Goal: Task Accomplishment & Management: Manage account settings

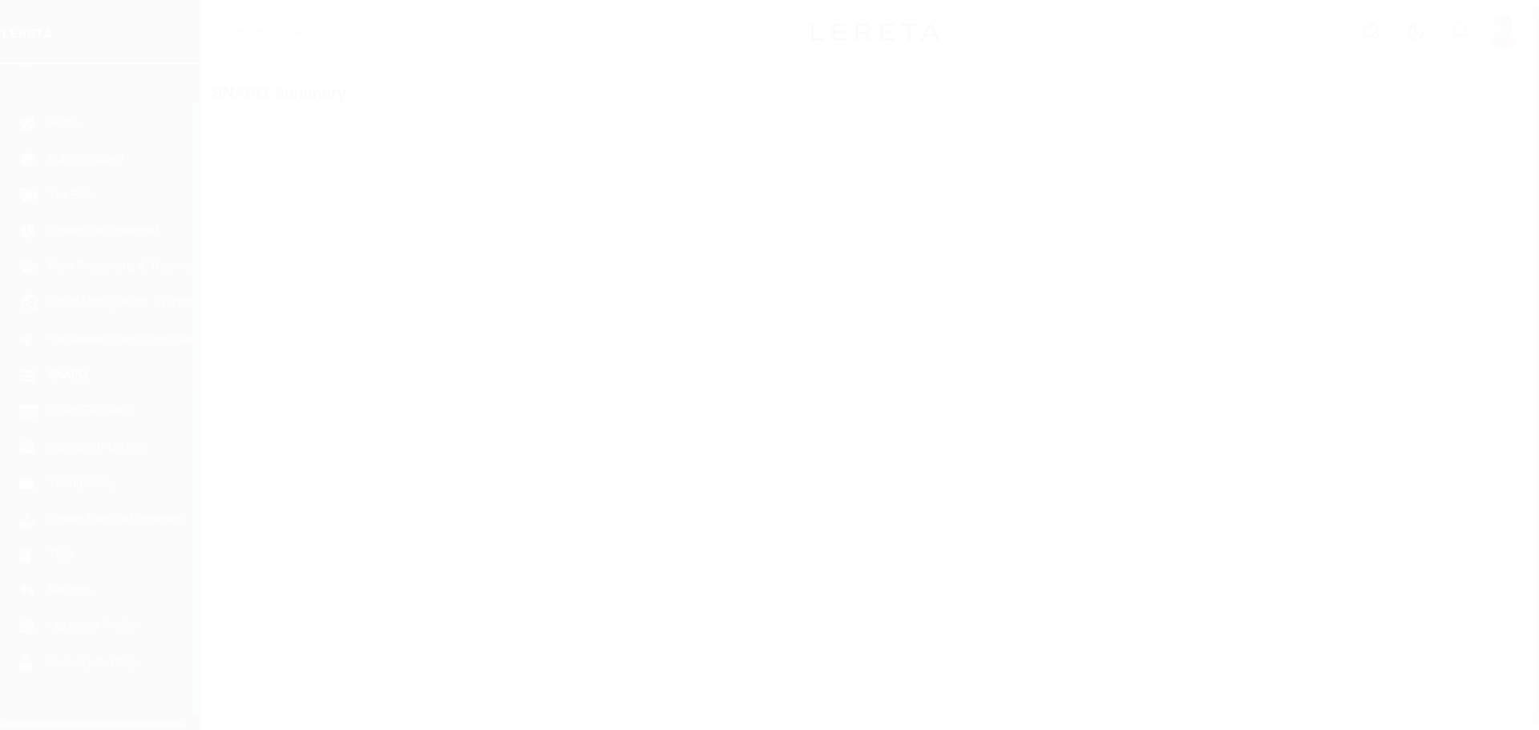
scroll to position [51, 0]
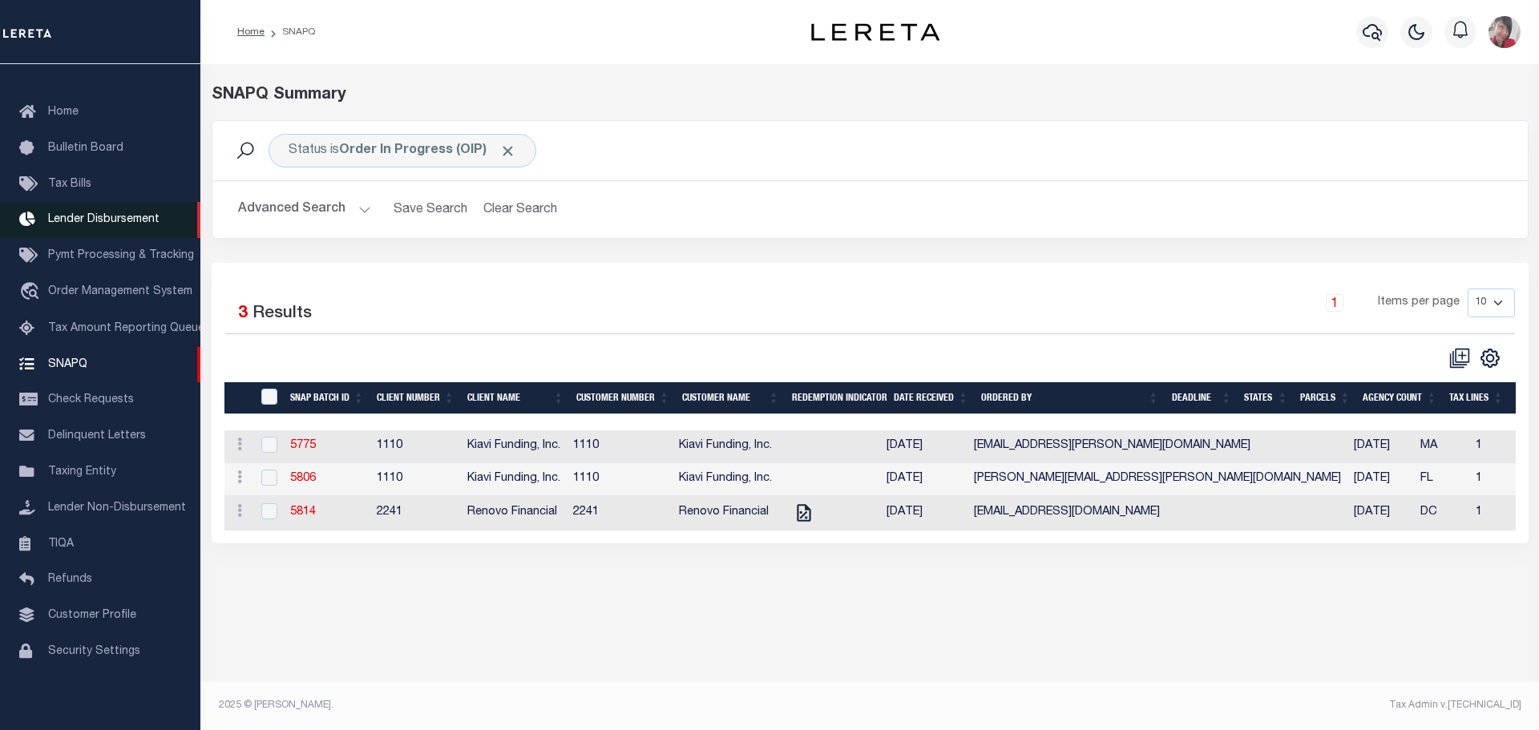
click at [98, 204] on link "Lender Disbursement" at bounding box center [100, 220] width 200 height 36
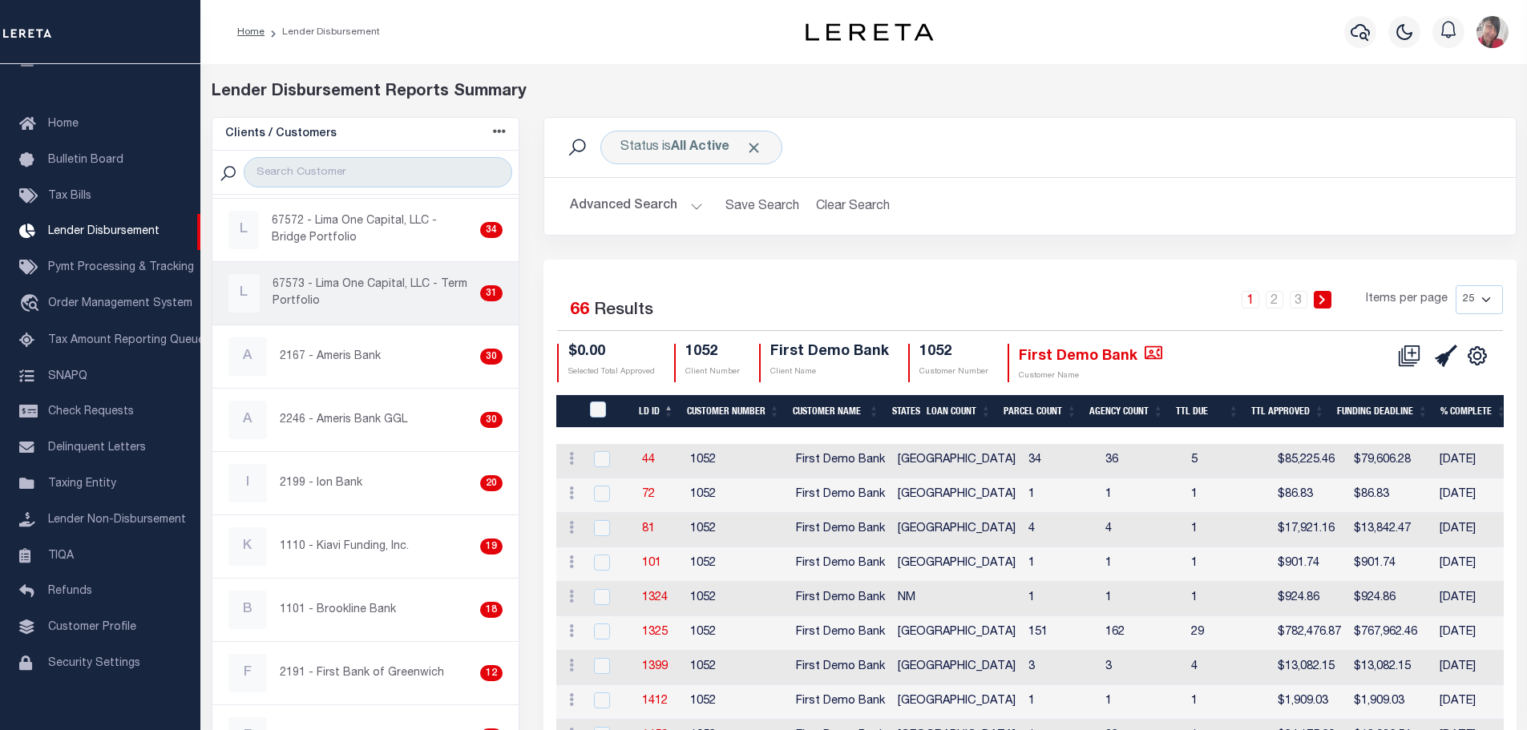
scroll to position [401, 0]
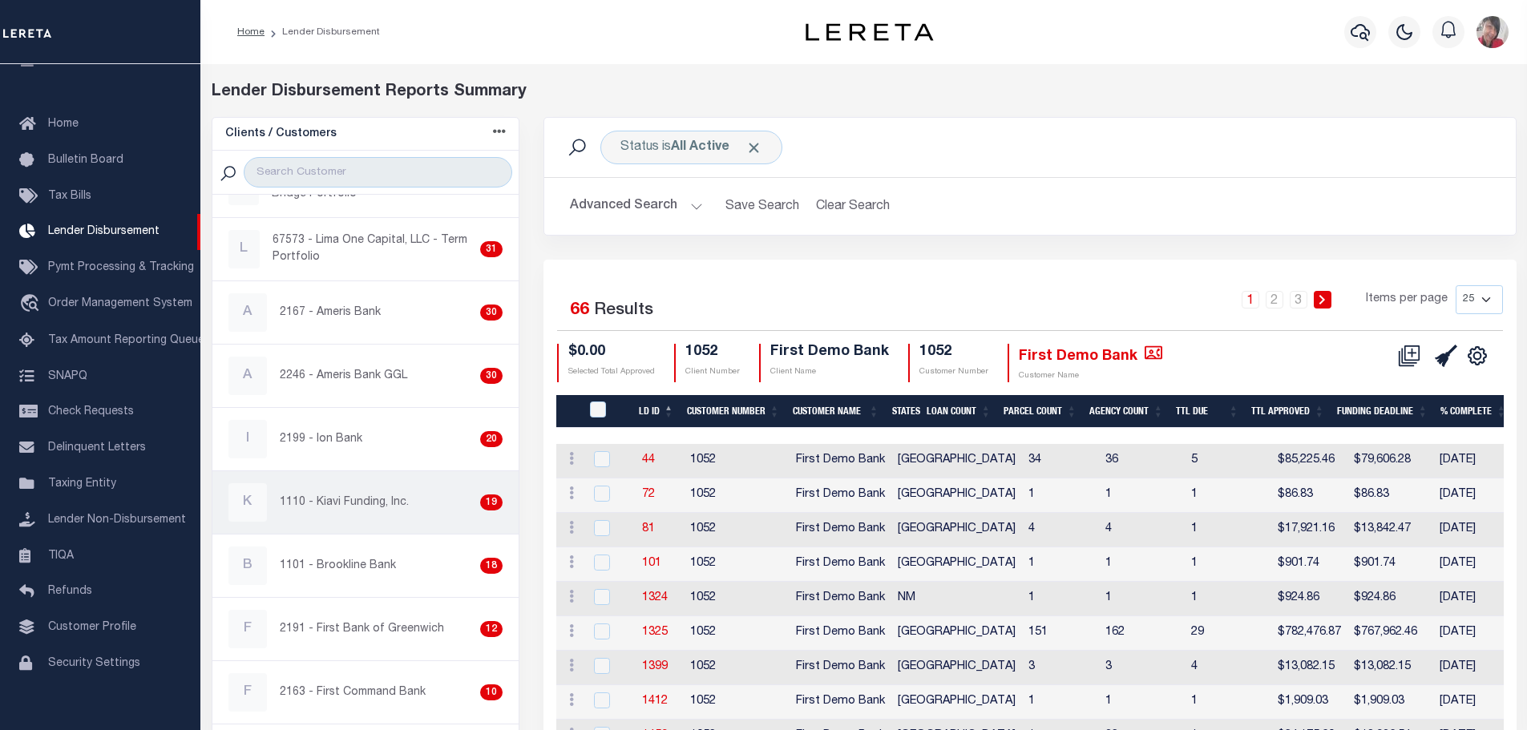
click at [329, 509] on p "1110 - Kiavi Funding, Inc." at bounding box center [344, 503] width 129 height 17
checkbox input "true"
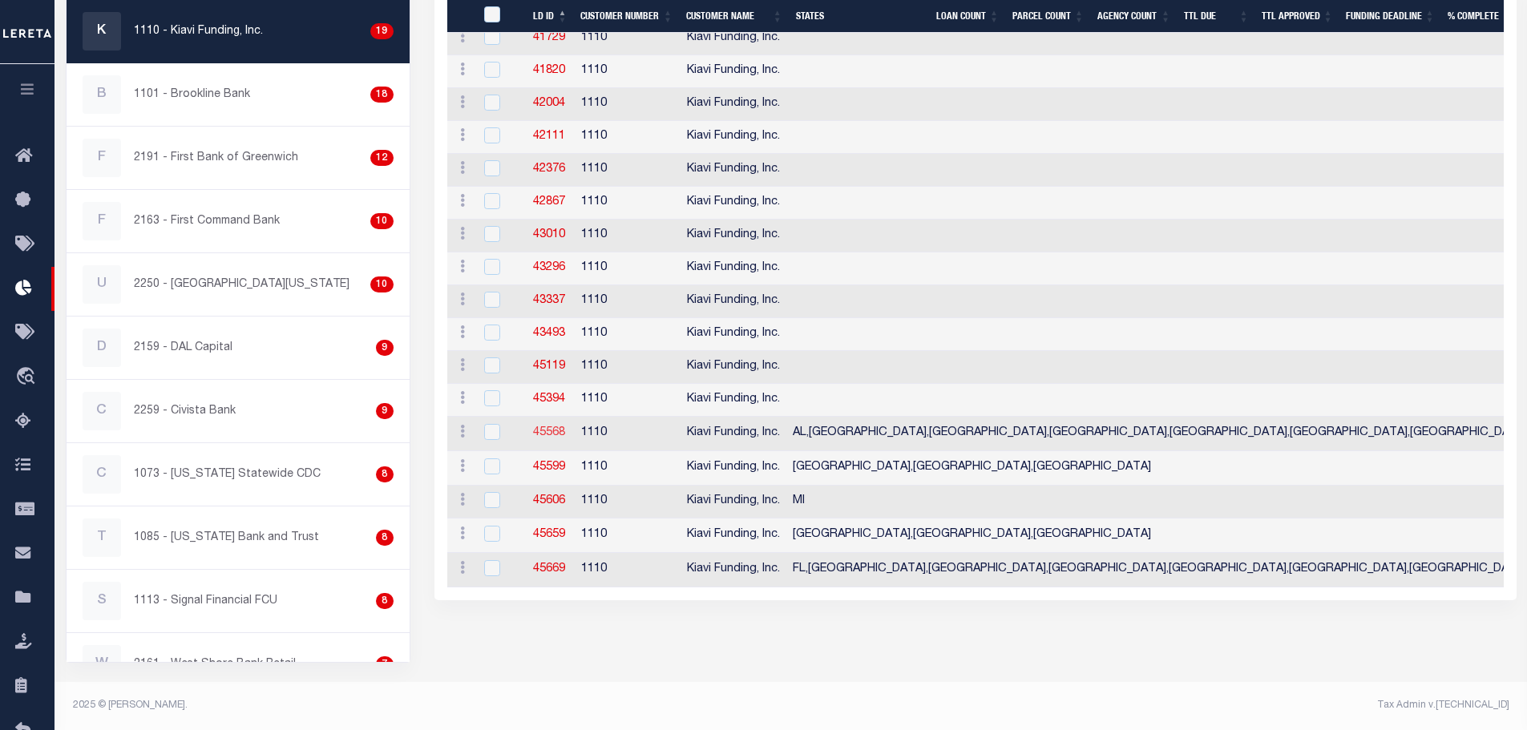
click at [544, 434] on link "45568" at bounding box center [549, 432] width 32 height 11
checkbox input "true"
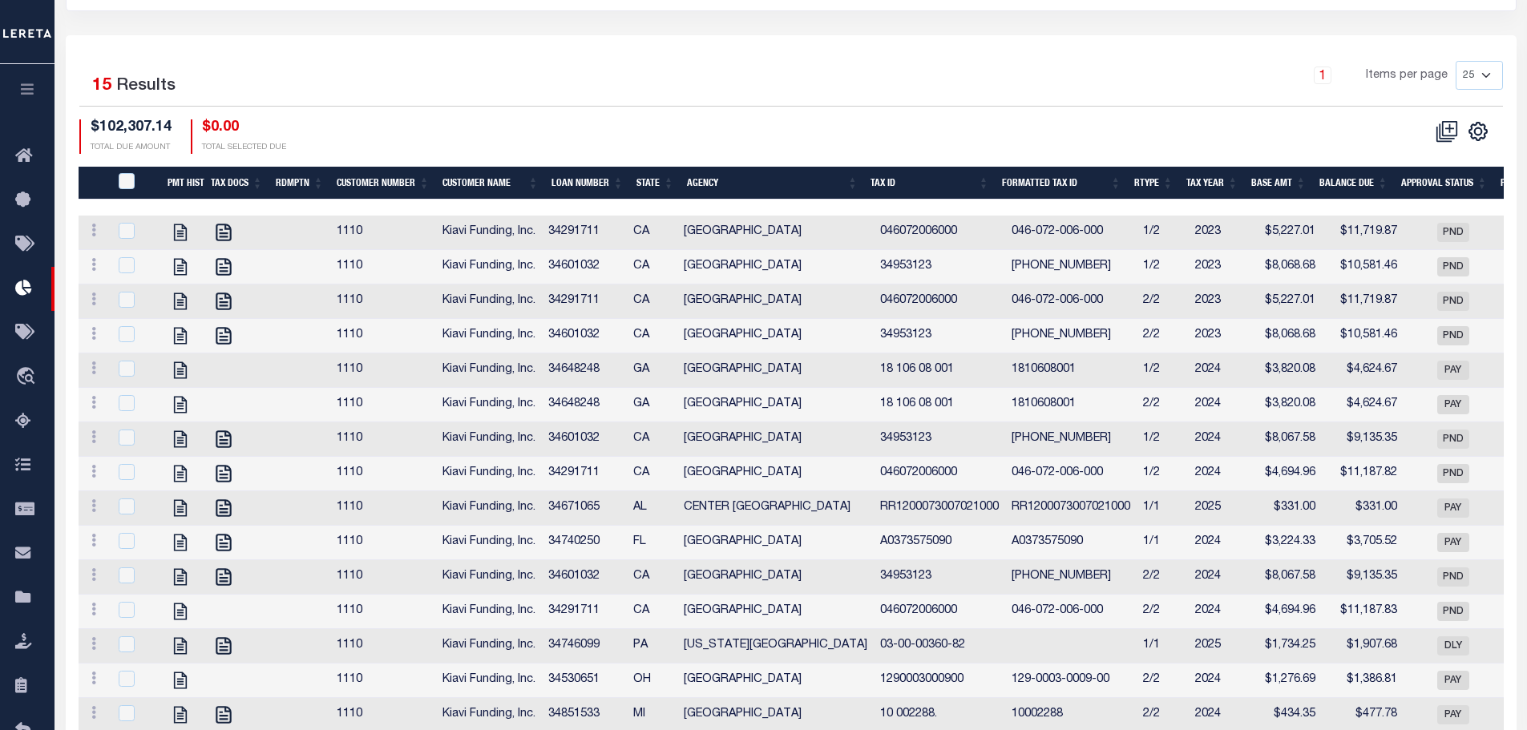
click at [705, 167] on th "Agency" at bounding box center [773, 183] width 184 height 33
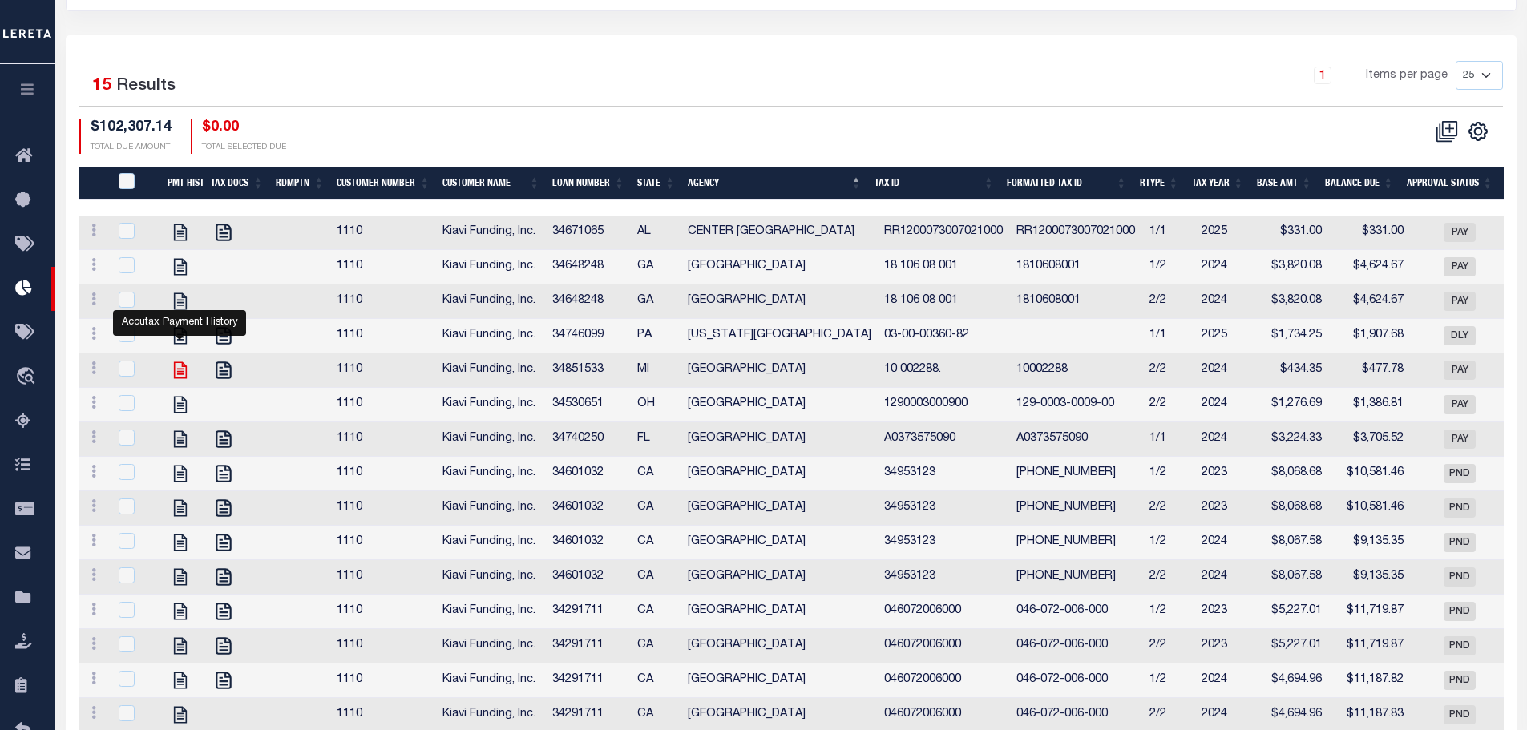
click at [180, 360] on icon at bounding box center [180, 370] width 21 height 21
checkbox input "true"
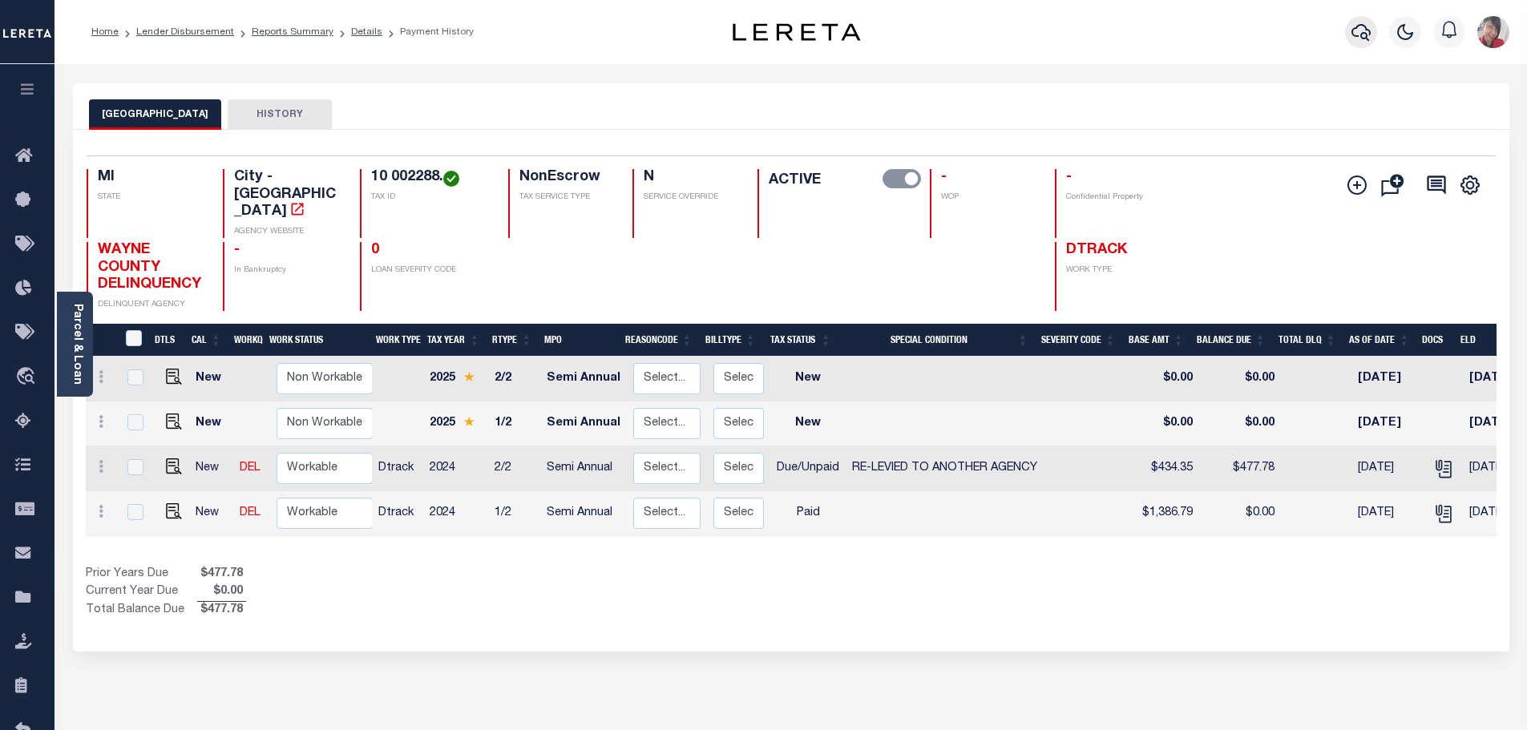
click at [1362, 38] on icon "button" at bounding box center [1361, 31] width 19 height 19
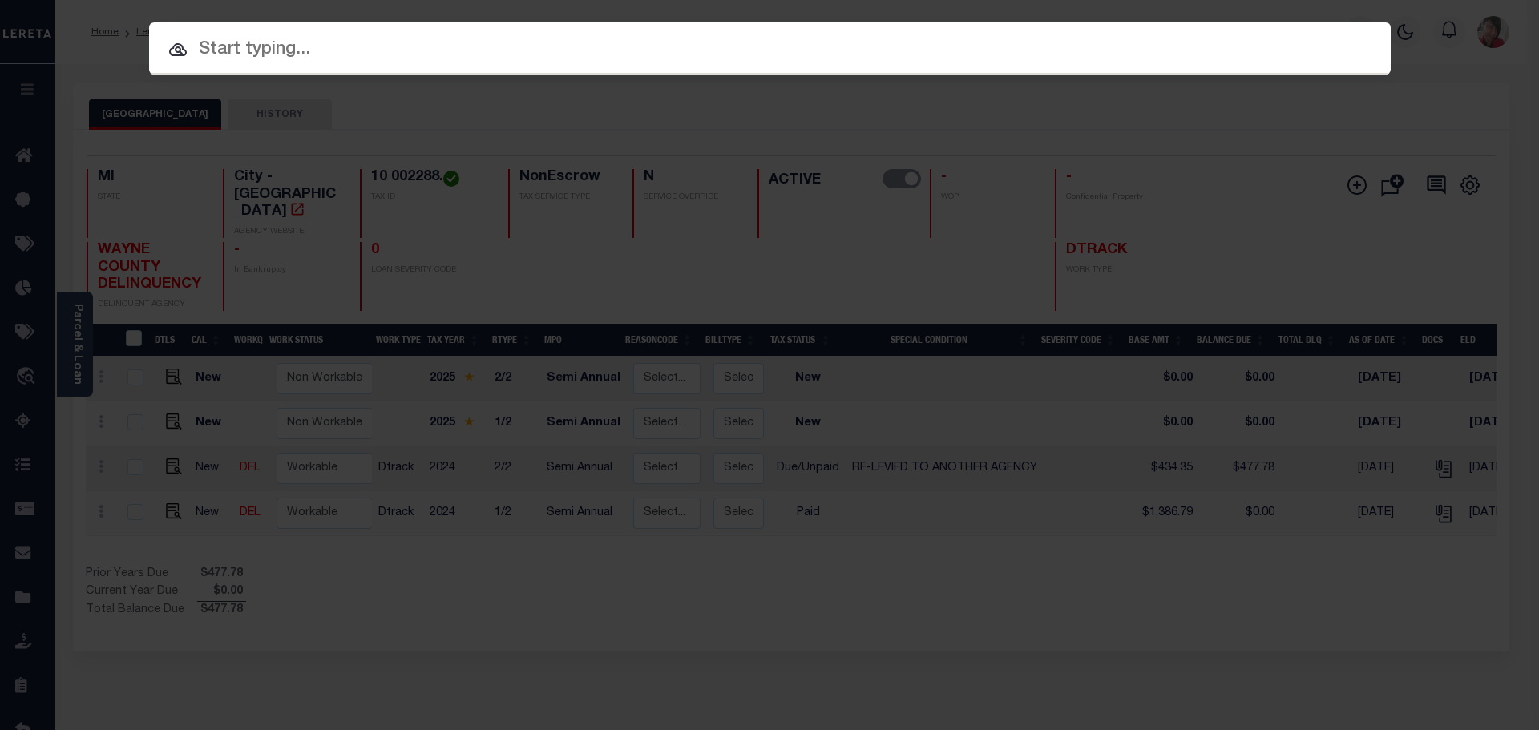
click at [588, 50] on input "text" at bounding box center [770, 50] width 1242 height 28
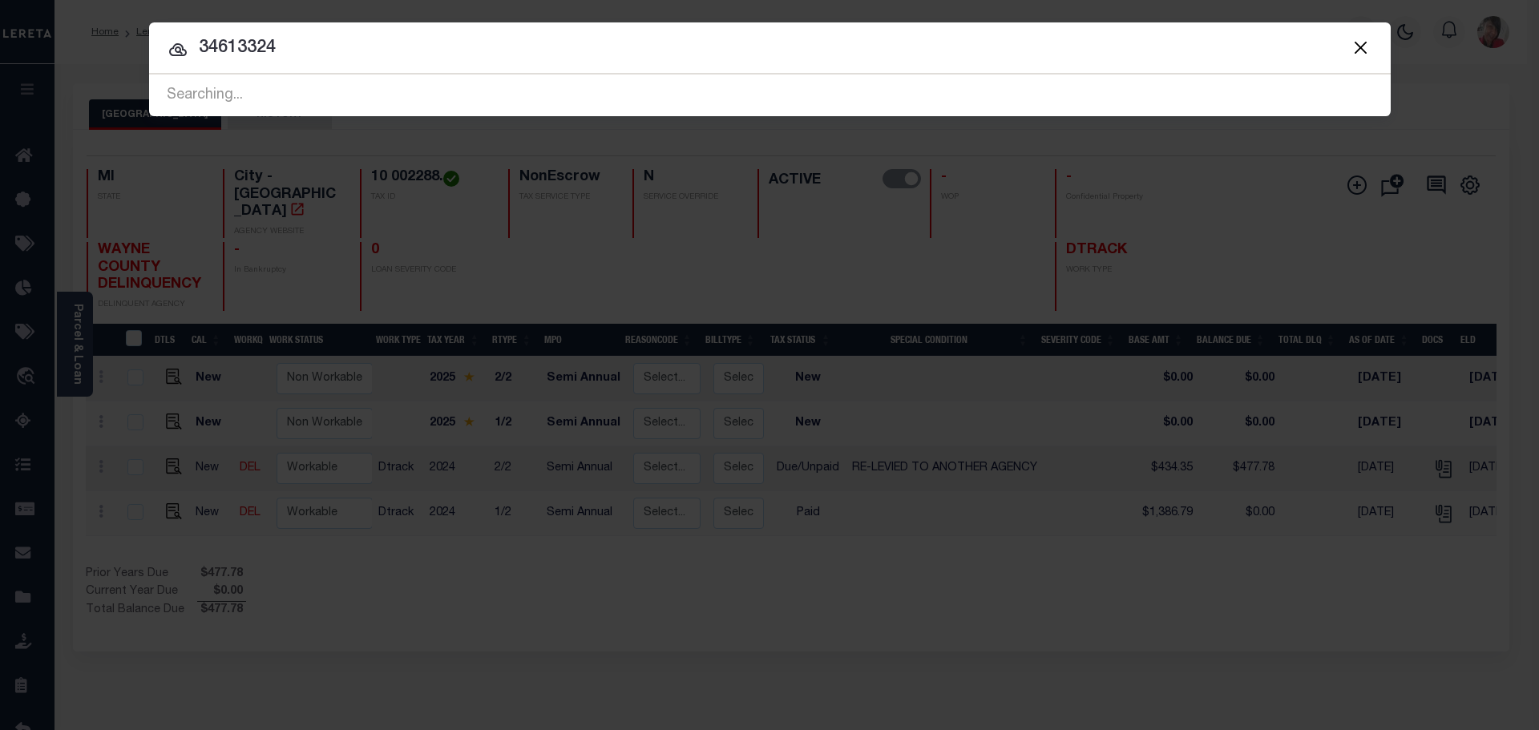
type input "34613324"
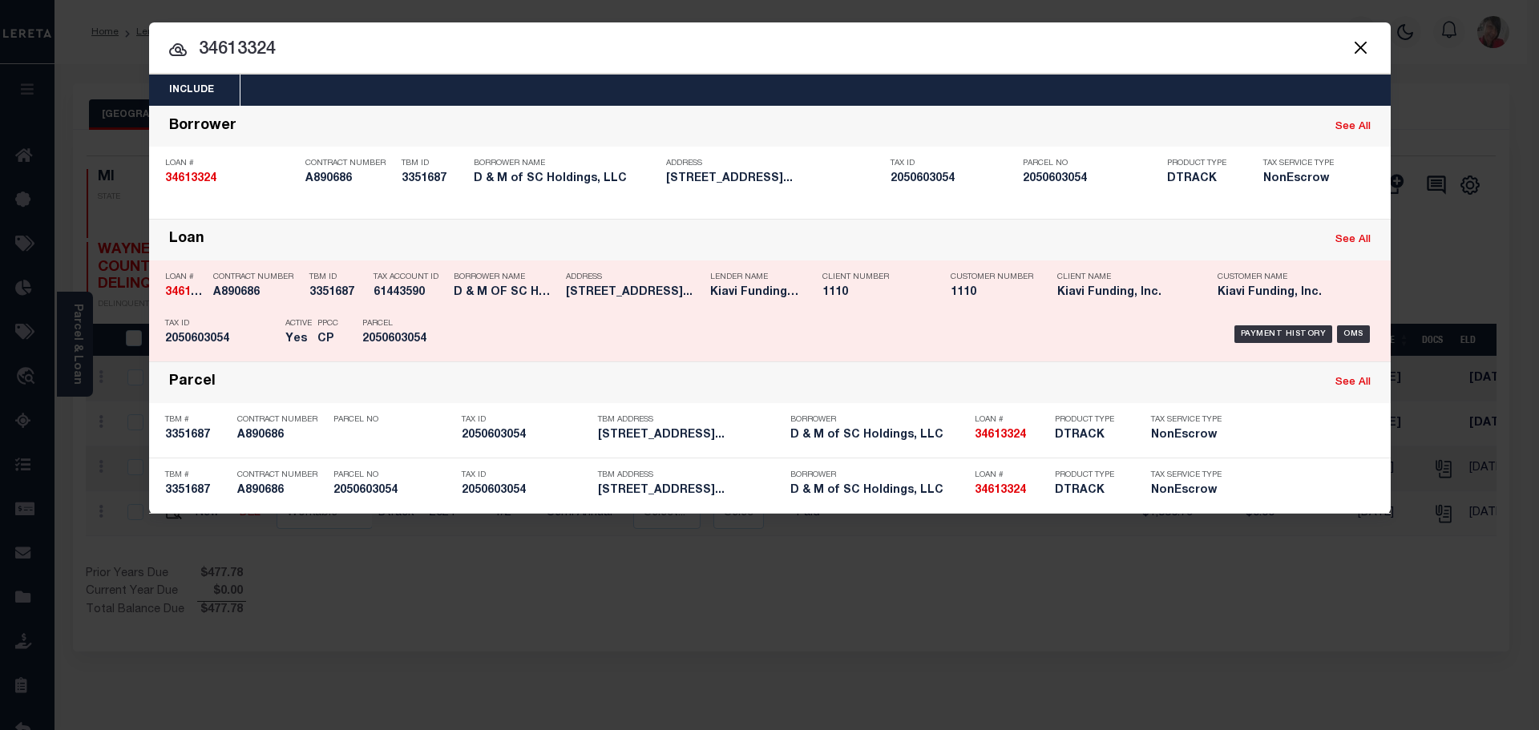
click at [419, 310] on div "Tax Account ID 61443590" at bounding box center [410, 288] width 72 height 46
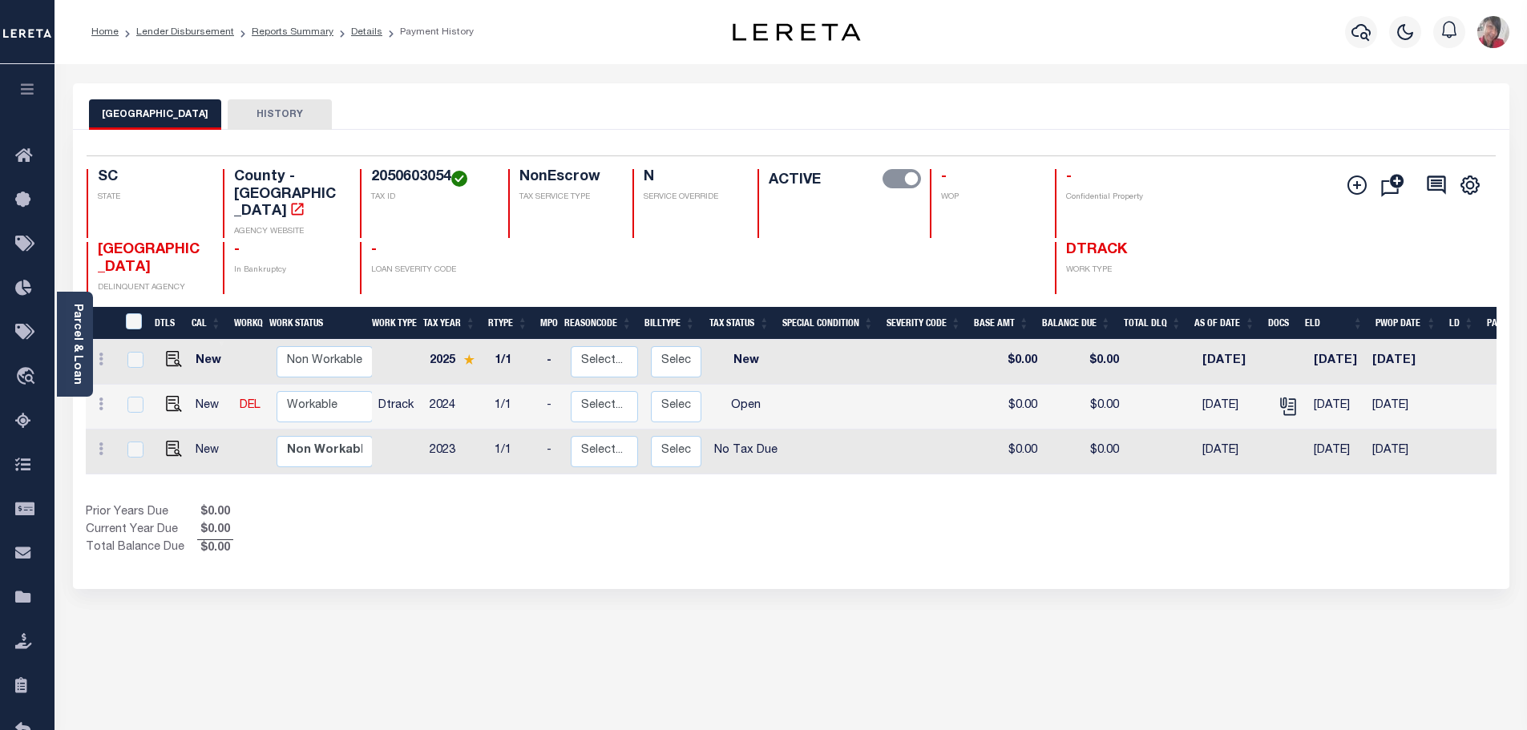
click at [398, 174] on h4 "2050603054" at bounding box center [430, 178] width 118 height 18
copy h4 "2050603054"
click at [174, 396] on img "" at bounding box center [174, 404] width 16 height 16
checkbox input "true"
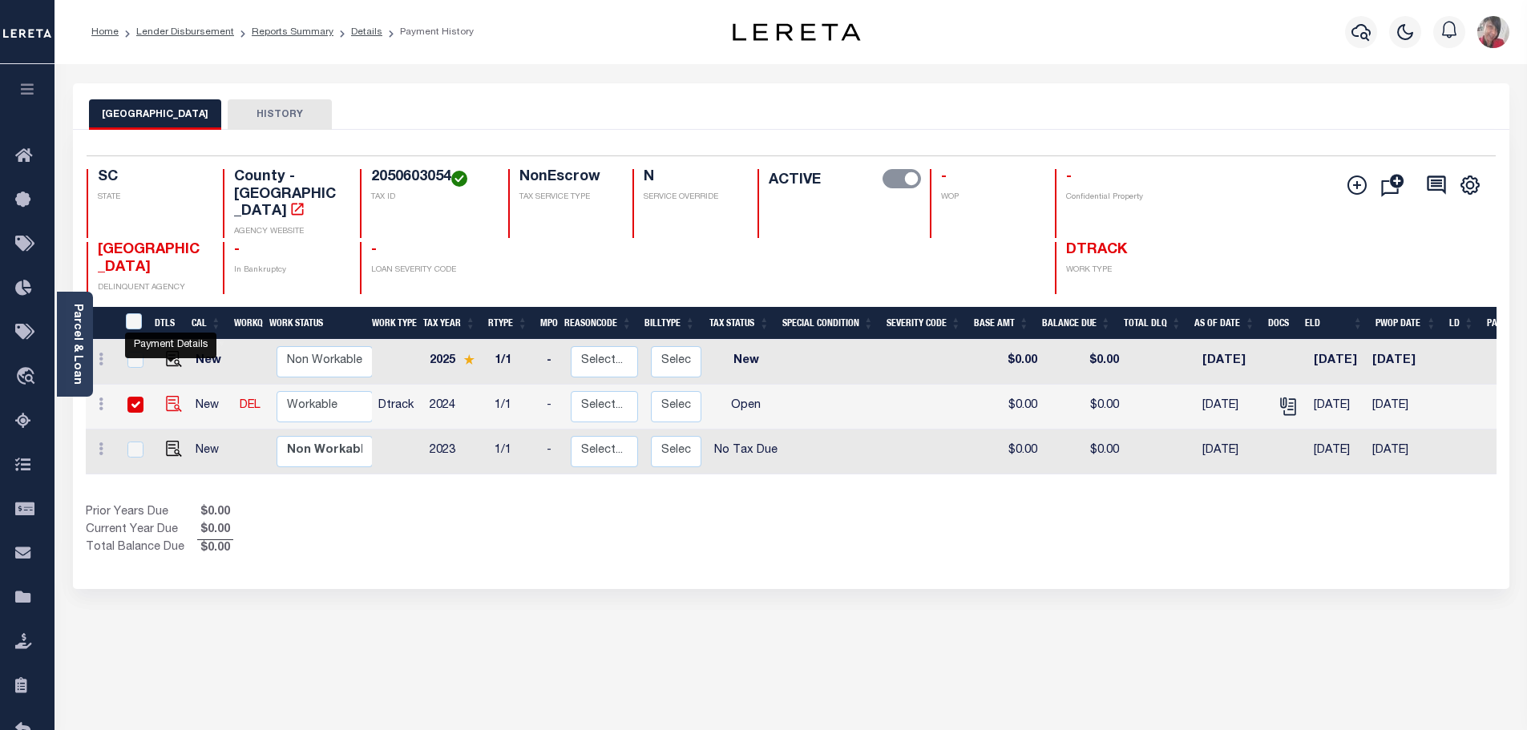
checkbox input "true"
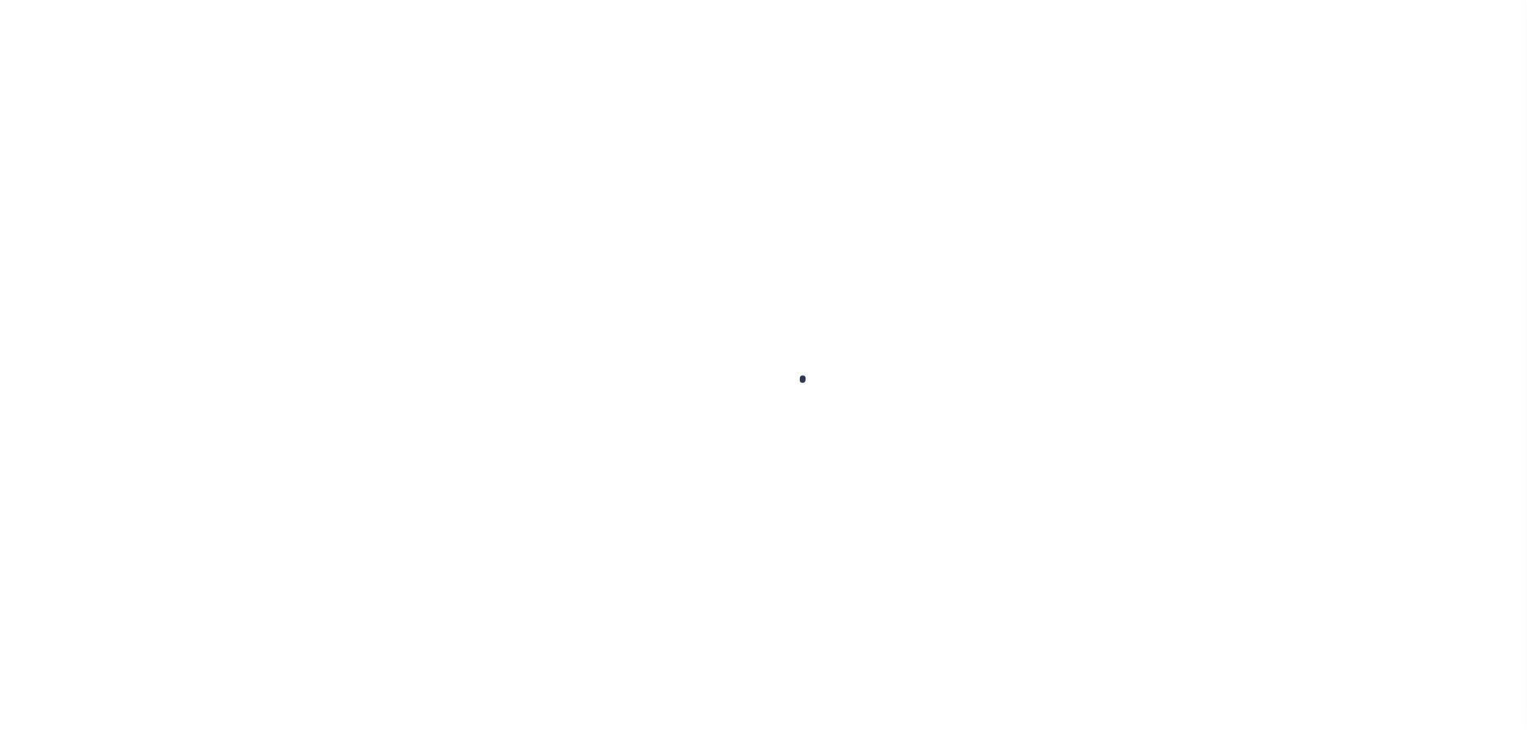
checkbox input "false"
type input "[DATE]"
select select "OP2"
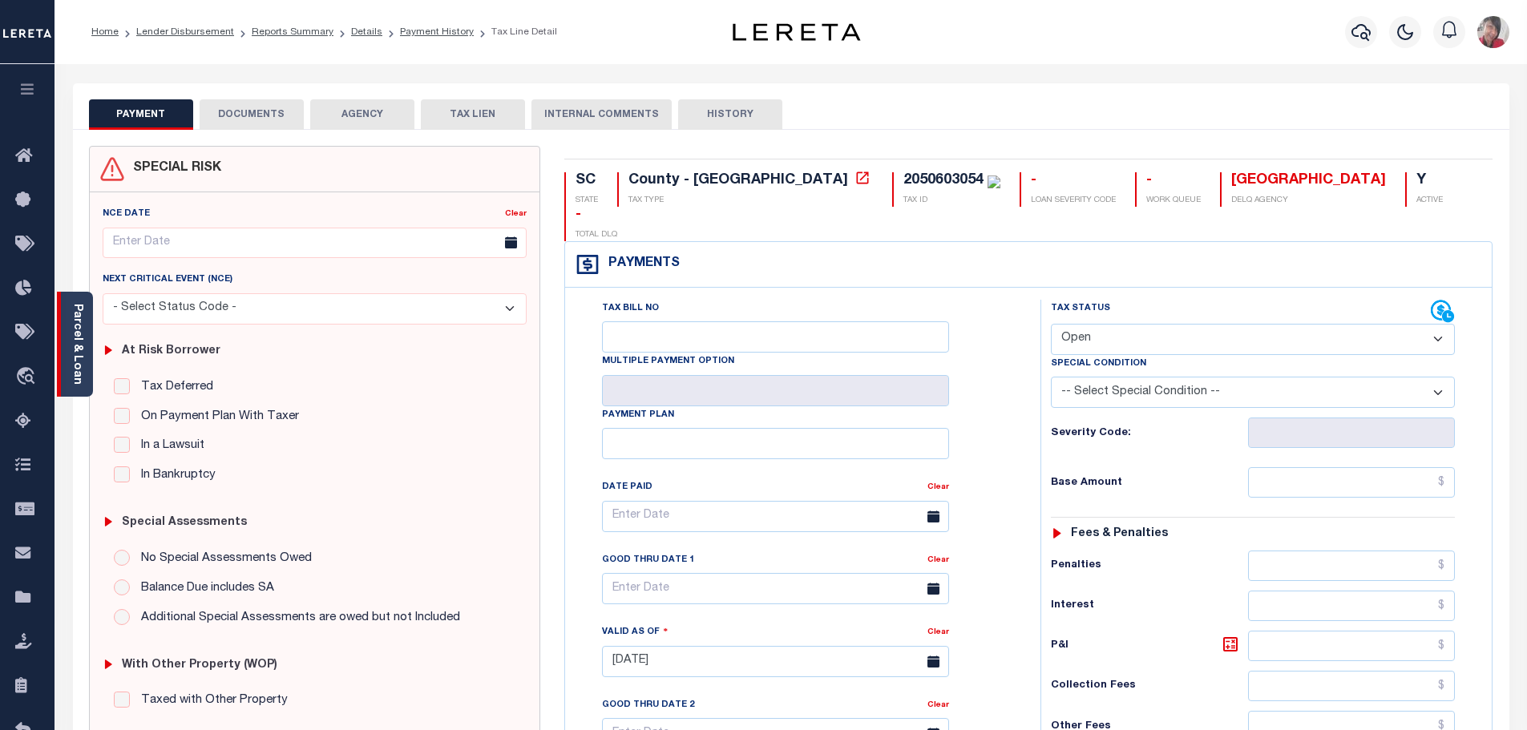
click at [83, 338] on link "Parcel & Loan" at bounding box center [76, 344] width 11 height 81
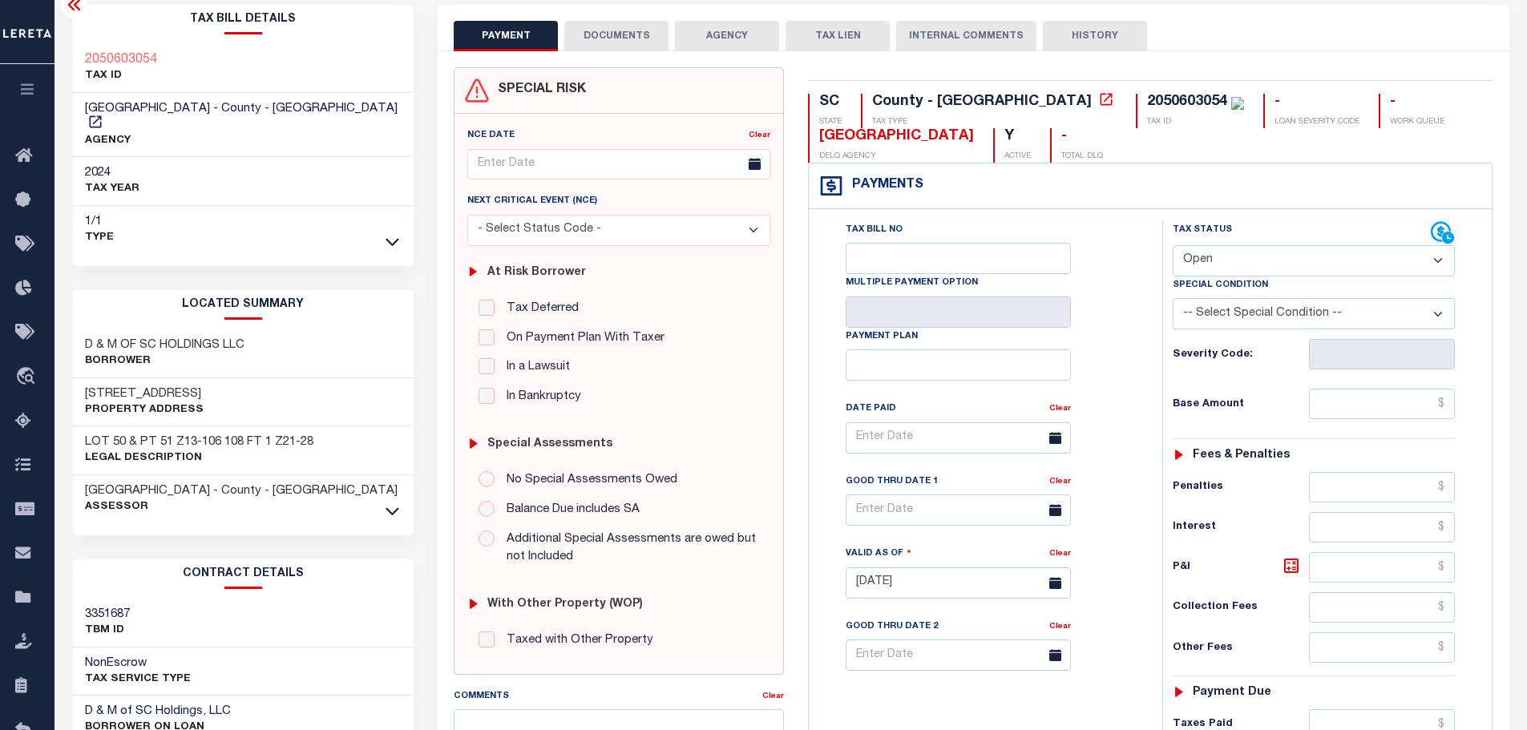
scroll to position [80, 0]
click at [171, 238] on div "Tax Bill Details 2050603054 TAX ID AGENCY" at bounding box center [244, 133] width 342 height 261
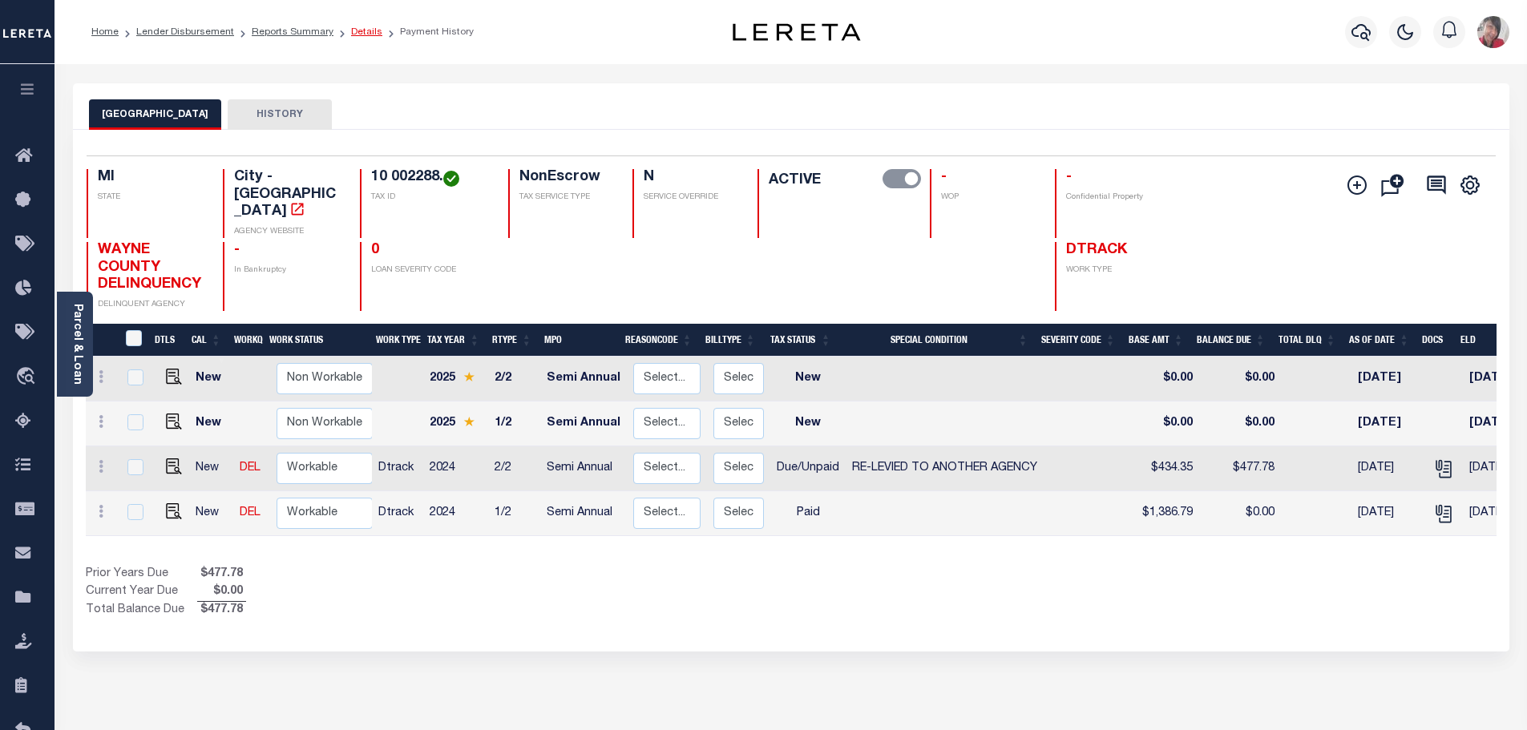
click at [356, 32] on link "Details" at bounding box center [366, 32] width 31 height 10
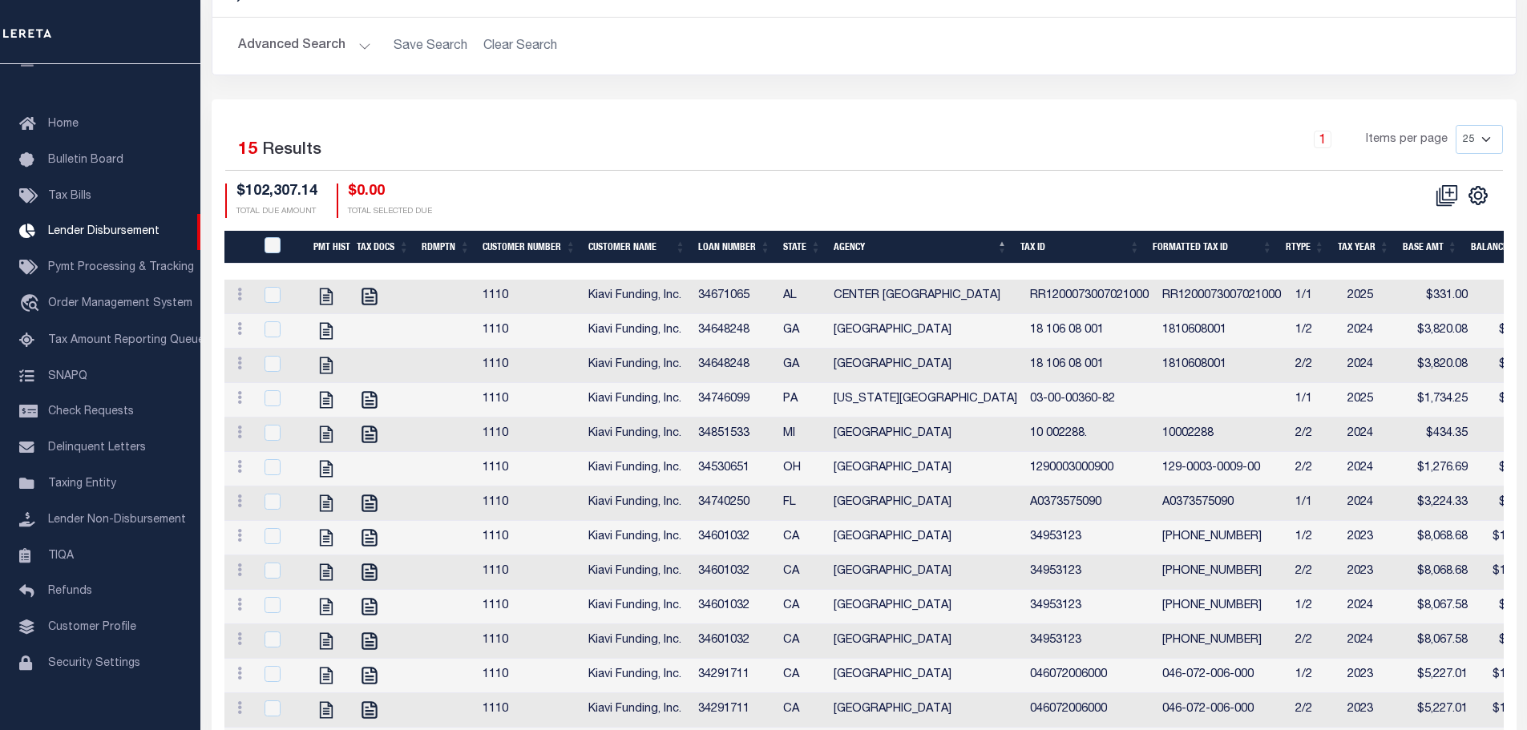
scroll to position [519, 0]
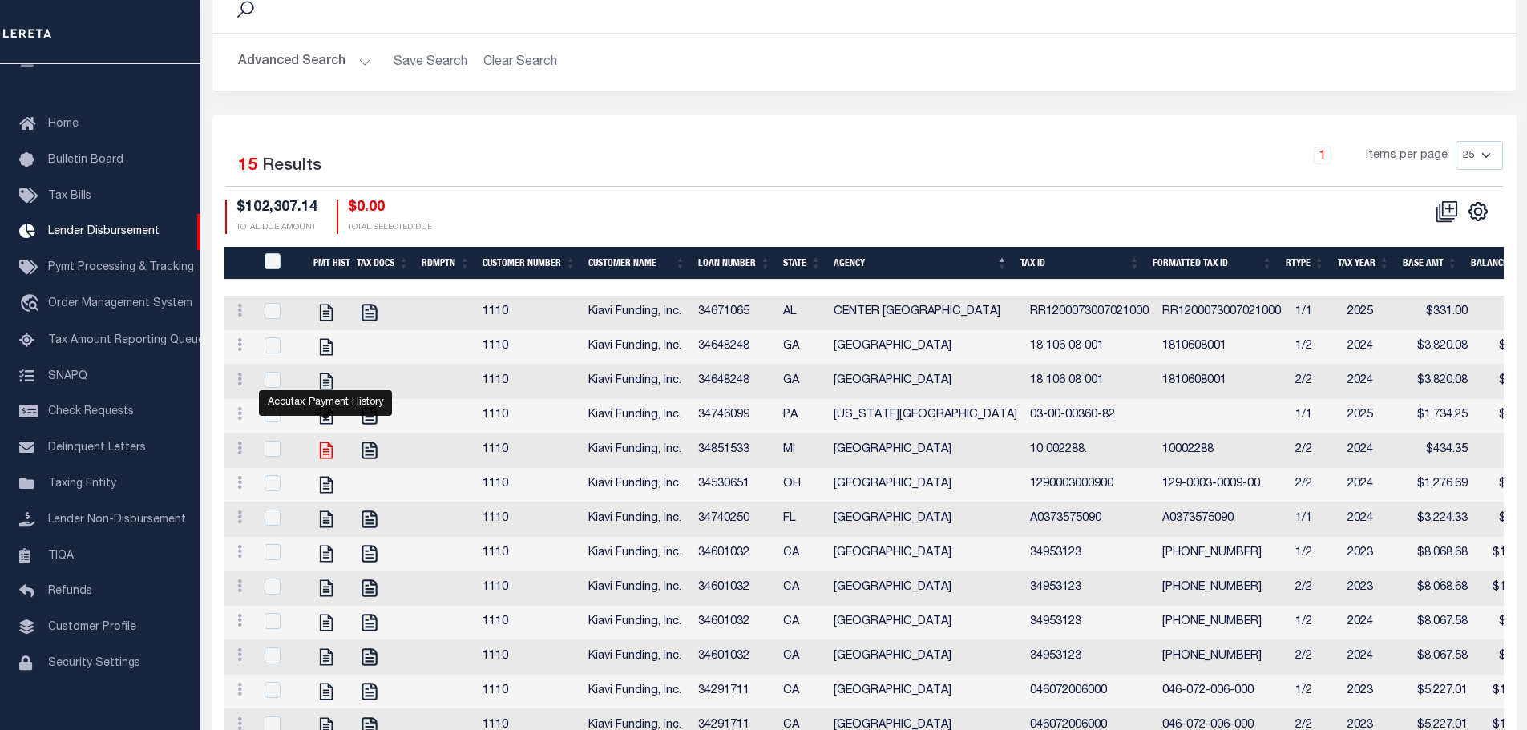
click at [329, 442] on icon "" at bounding box center [325, 450] width 13 height 17
checkbox input "true"
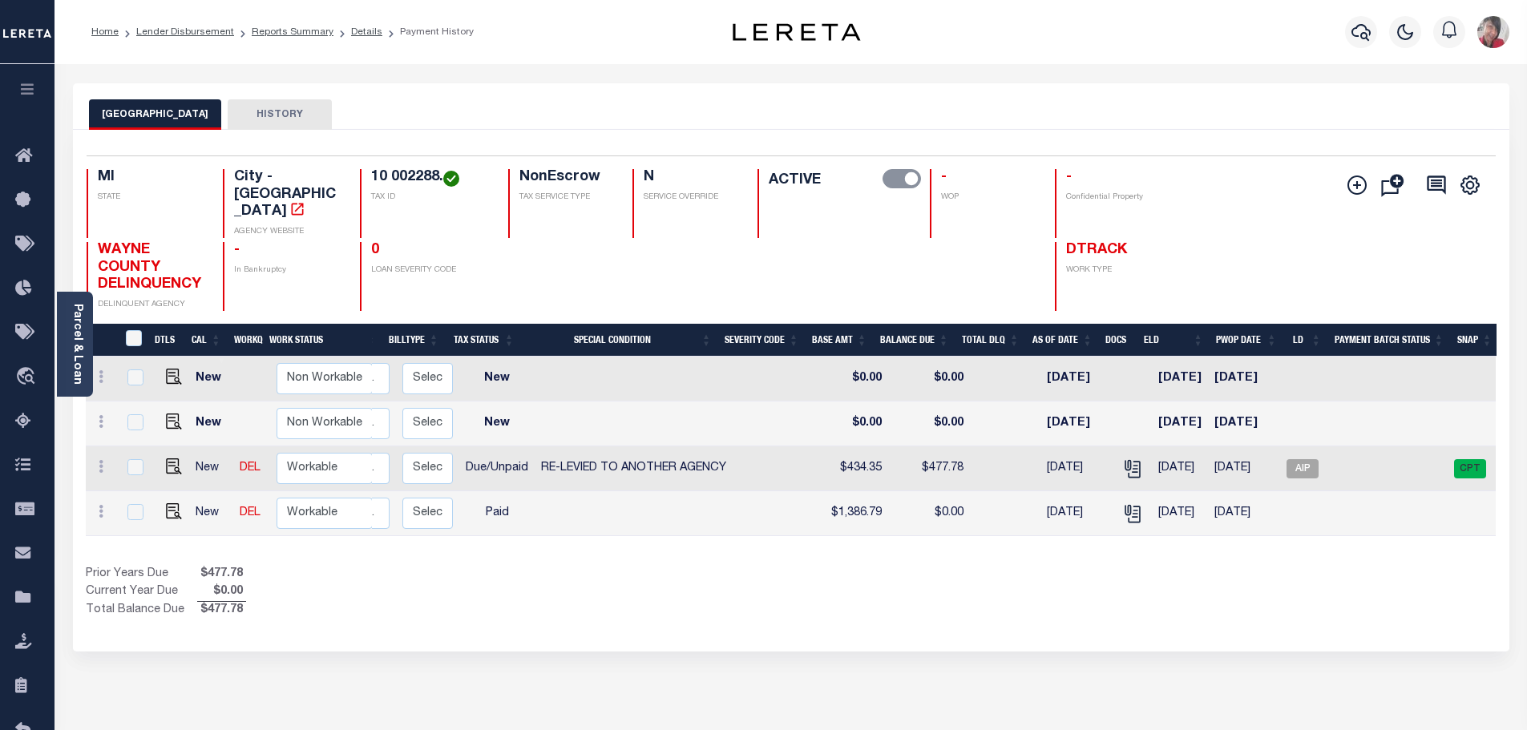
scroll to position [0, 319]
drag, startPoint x: 1247, startPoint y: 515, endPoint x: 1263, endPoint y: 505, distance: 19.4
click at [1264, 511] on div "DTLS CAL WorkQ Work Status Work Type Tax Year RType MPO ReasonCode BillType Tax…" at bounding box center [791, 447] width 1411 height 180
click at [1471, 459] on span "CPT" at bounding box center [1470, 468] width 32 height 19
checkbox input "true"
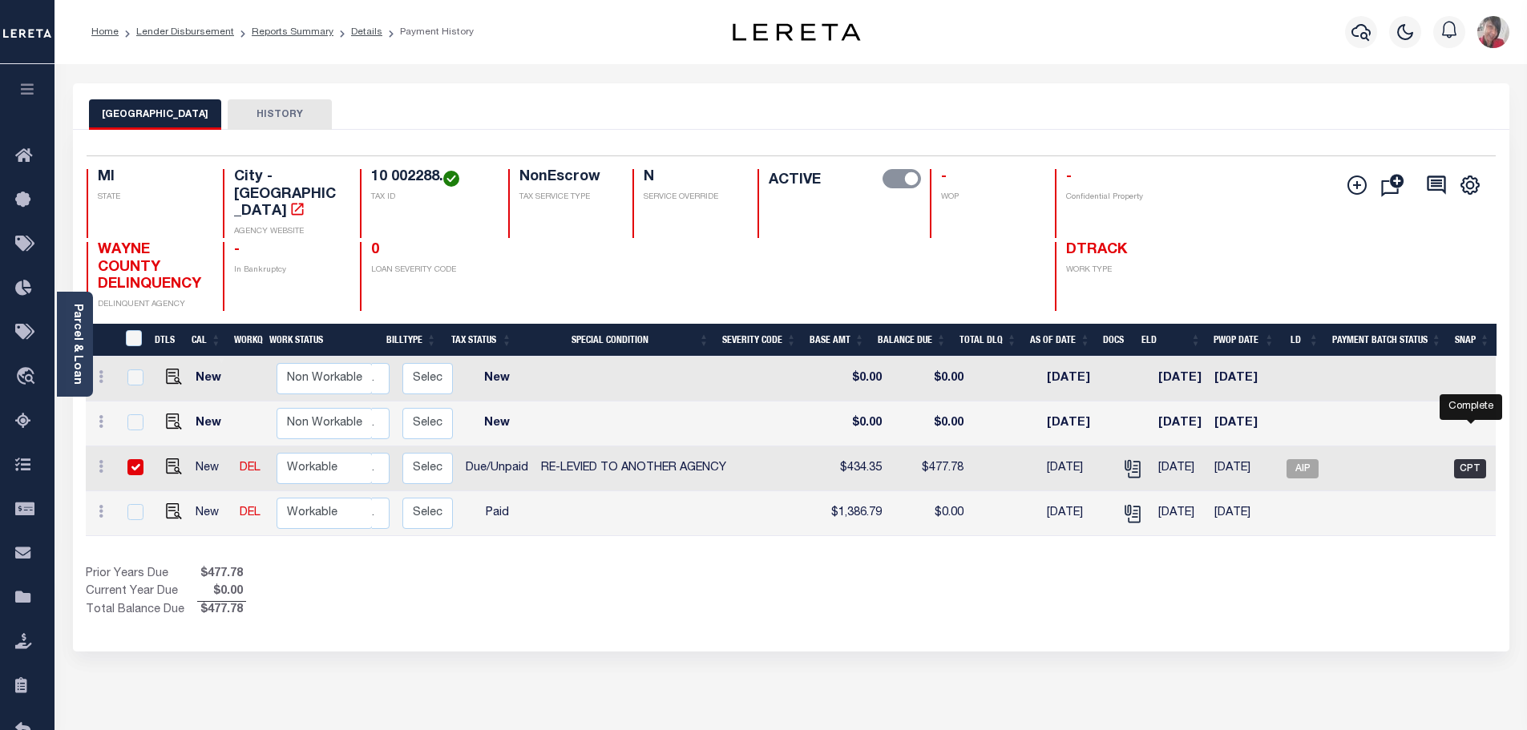
checkbox input "true"
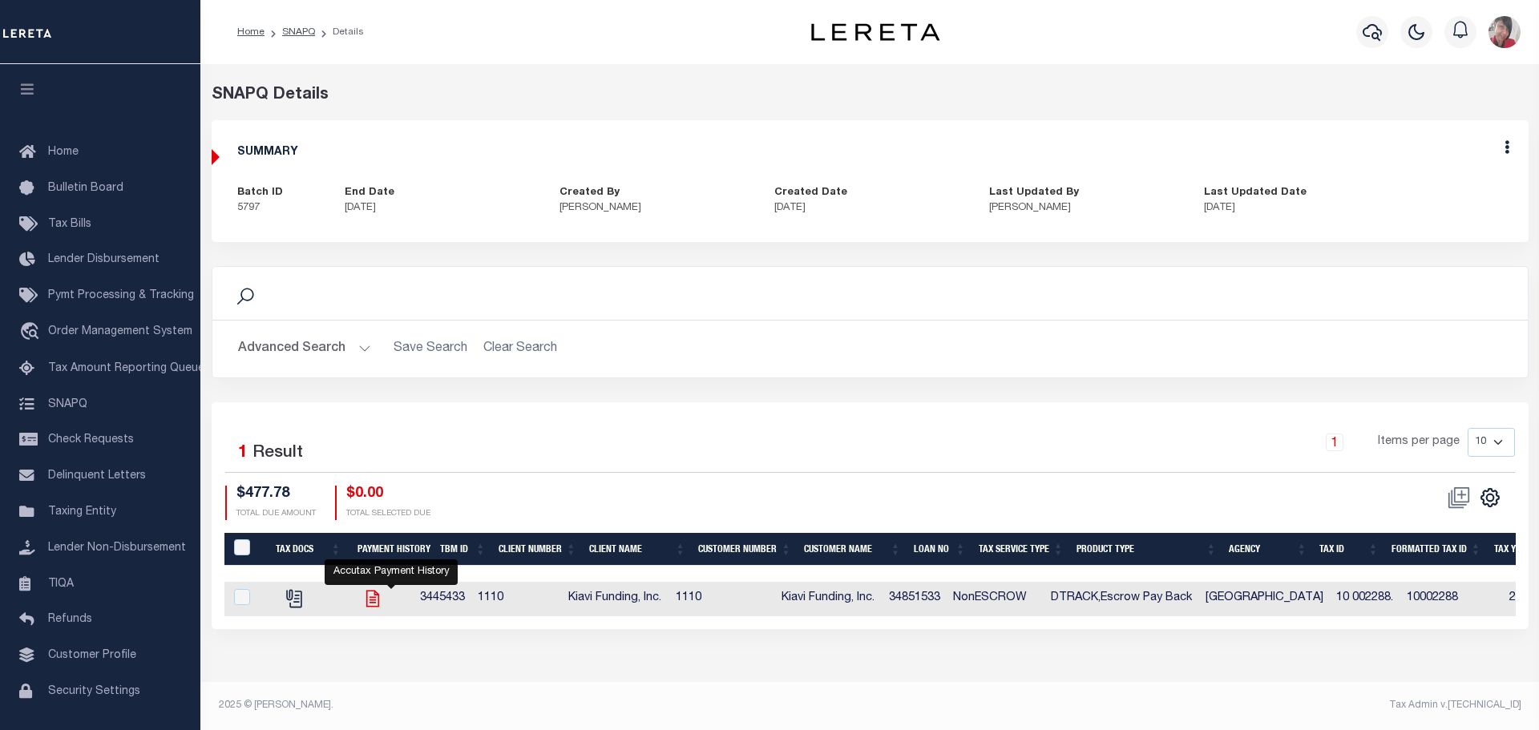
click at [383, 604] on icon "" at bounding box center [372, 598] width 21 height 21
checkbox input "true"
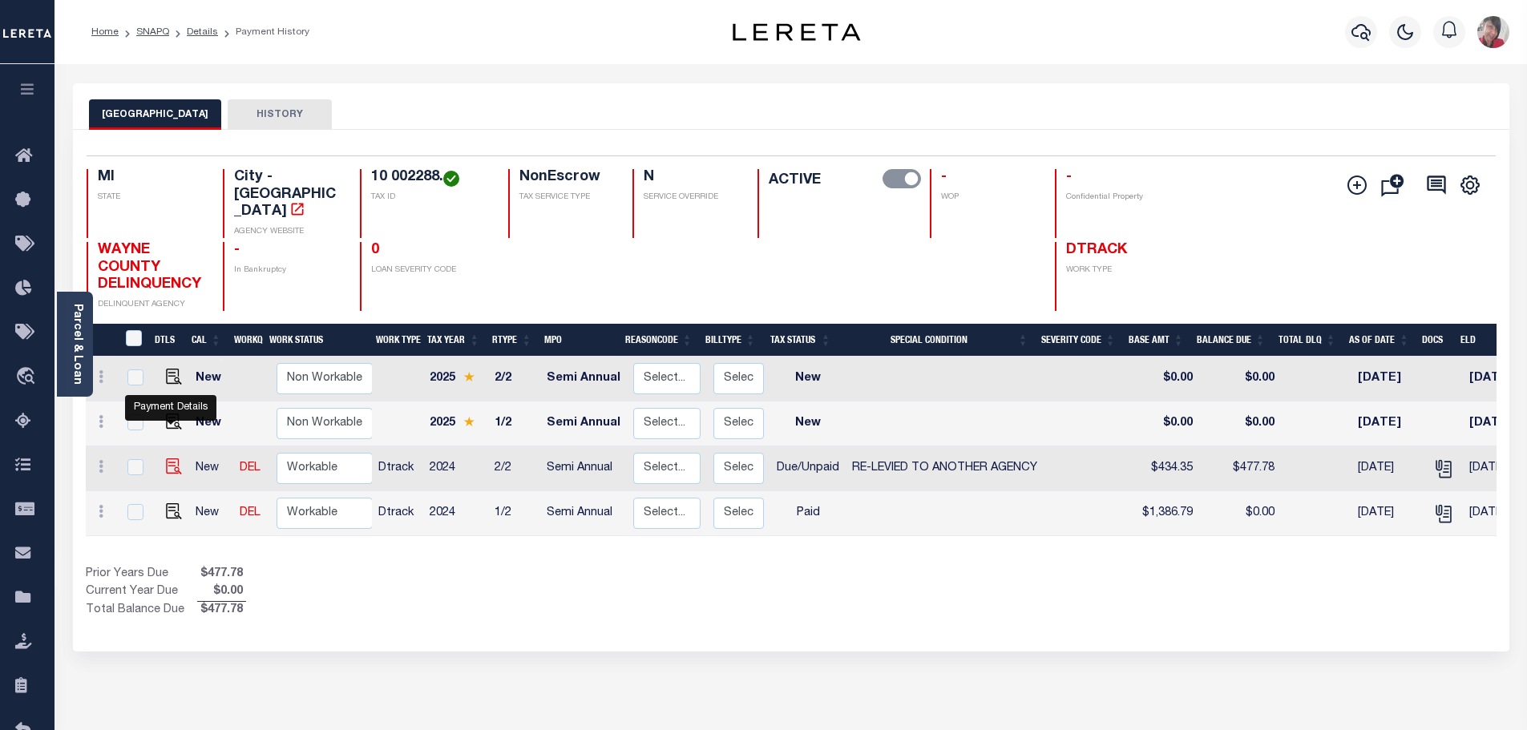
click at [168, 459] on img "" at bounding box center [174, 467] width 16 height 16
checkbox input "true"
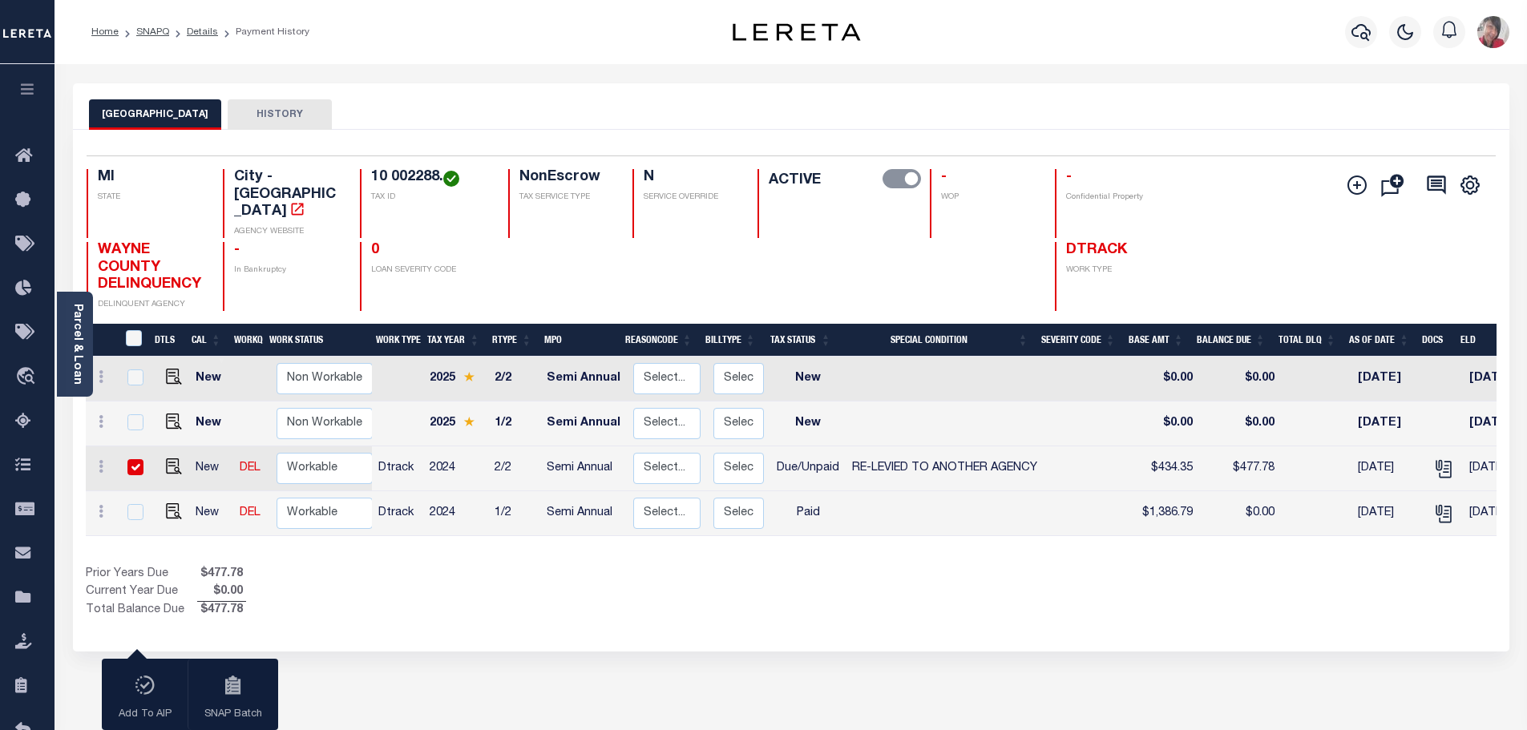
click at [128, 459] on input "checkbox" at bounding box center [135, 467] width 16 height 16
checkbox input "false"
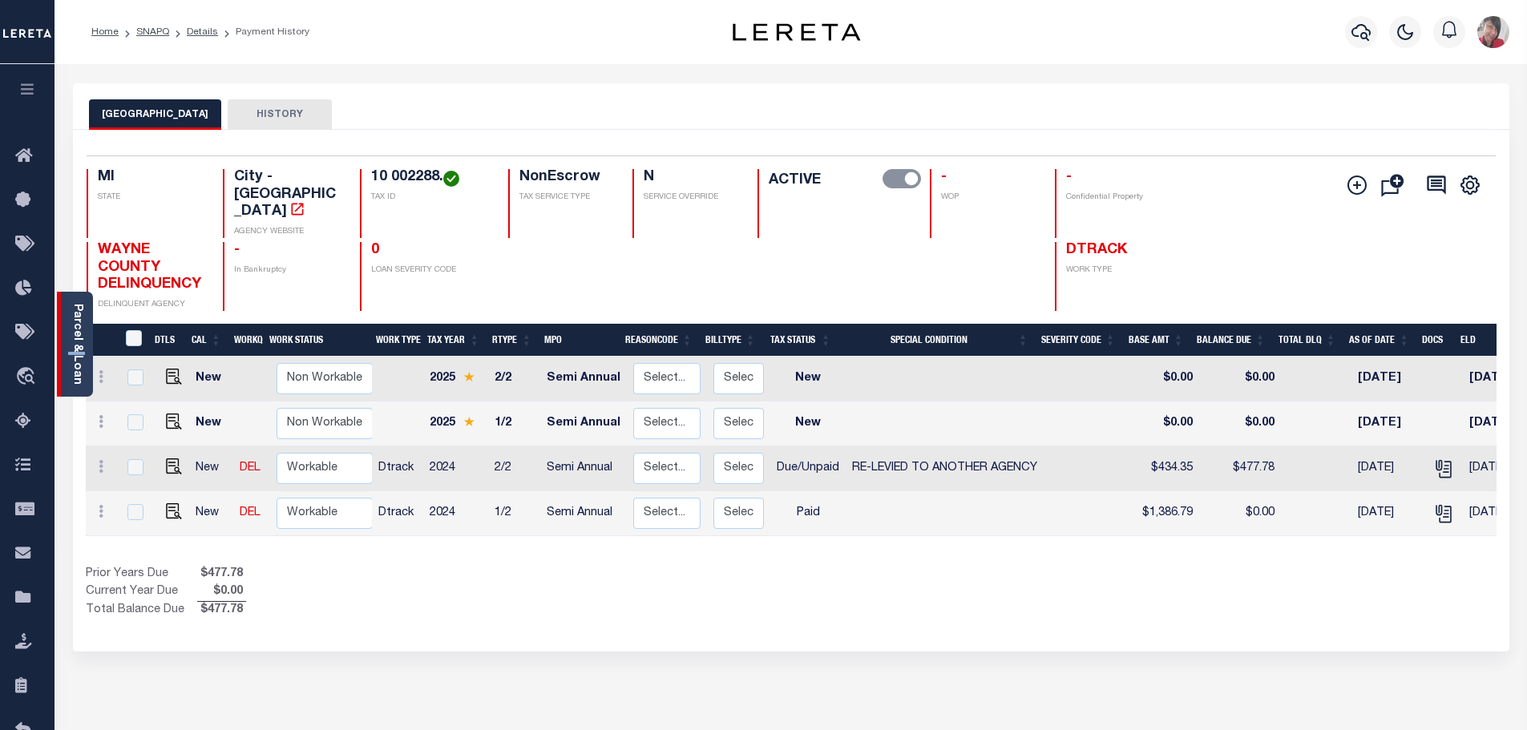
click at [87, 352] on div "Parcel & Loan" at bounding box center [75, 344] width 36 height 105
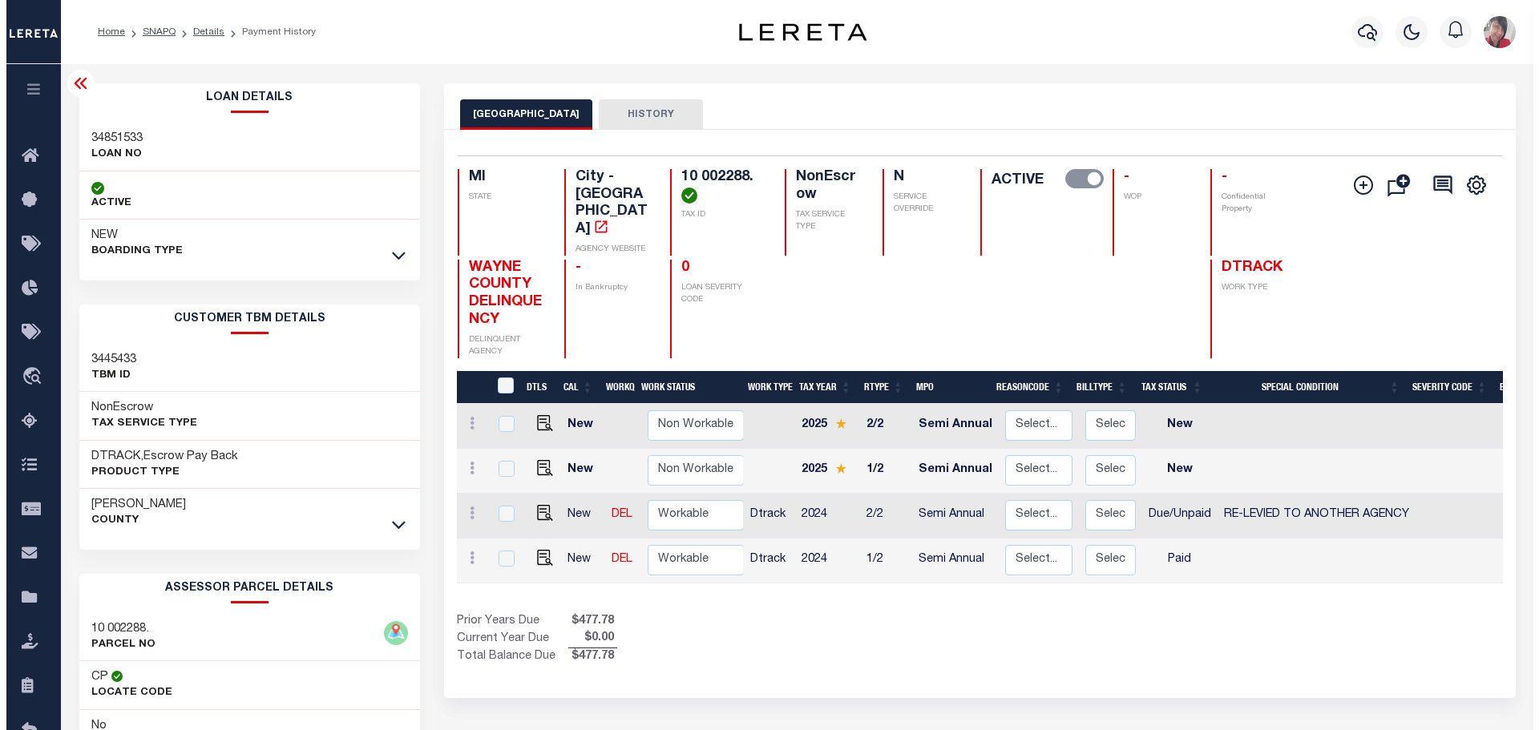
scroll to position [2, 0]
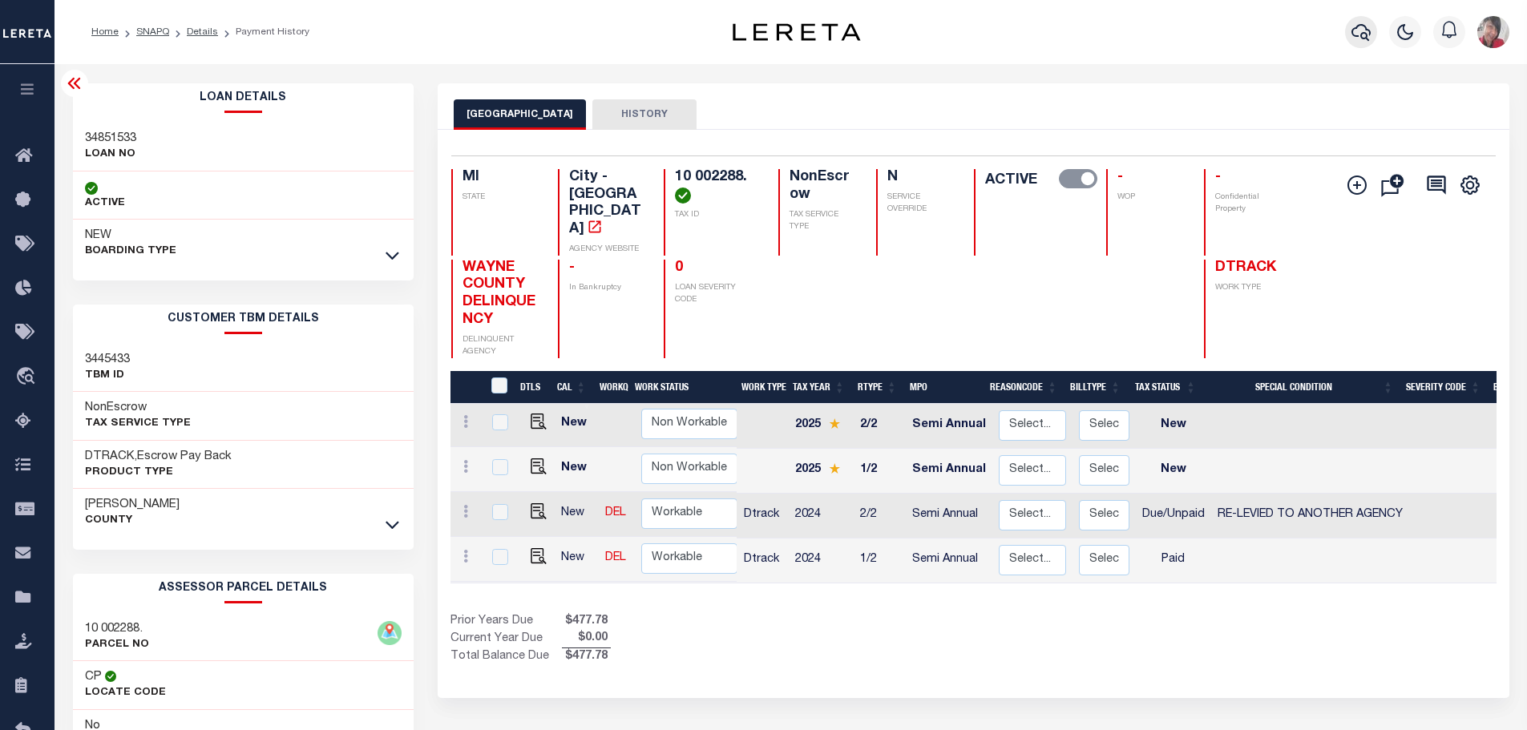
click at [1360, 25] on icon "button" at bounding box center [1361, 31] width 19 height 19
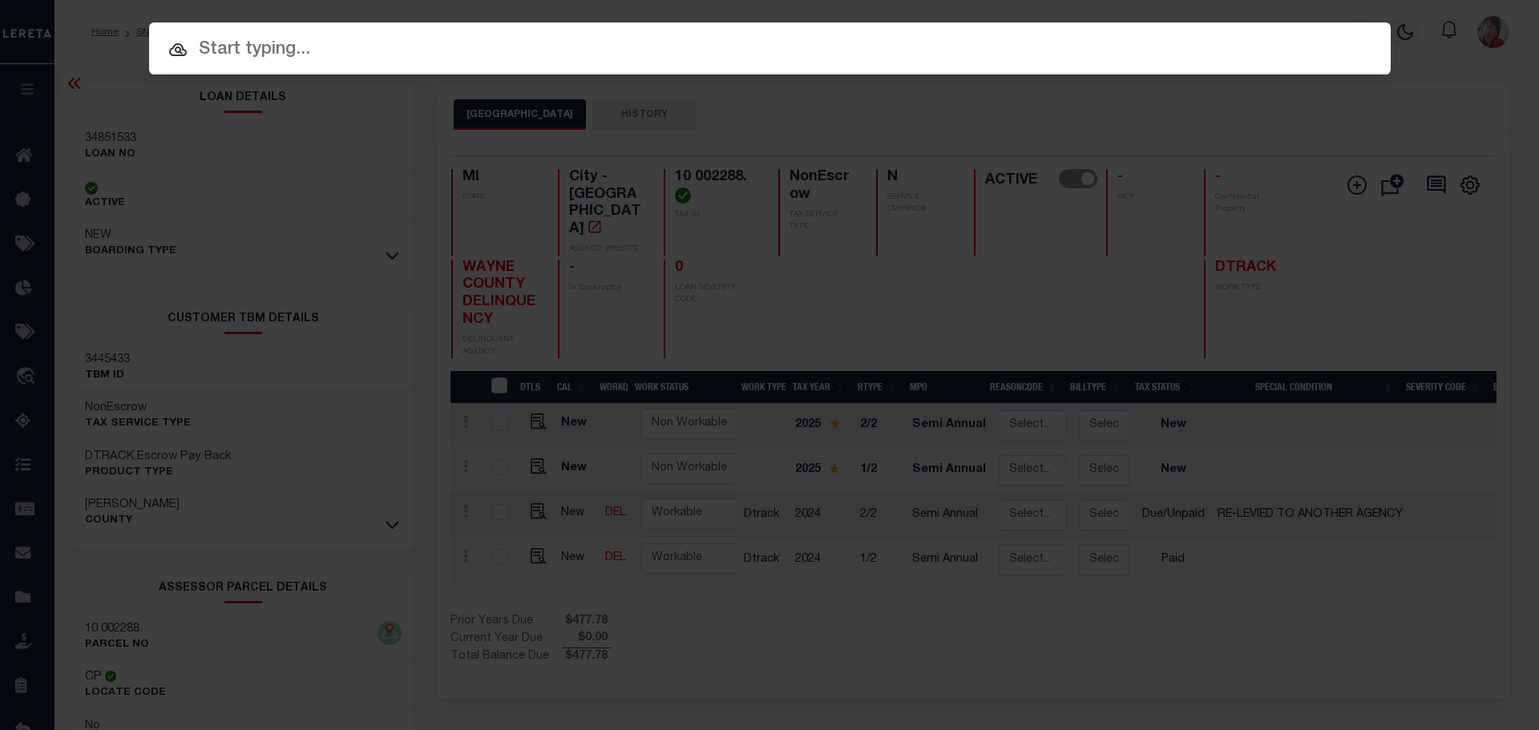
click at [698, 44] on input "text" at bounding box center [770, 50] width 1242 height 28
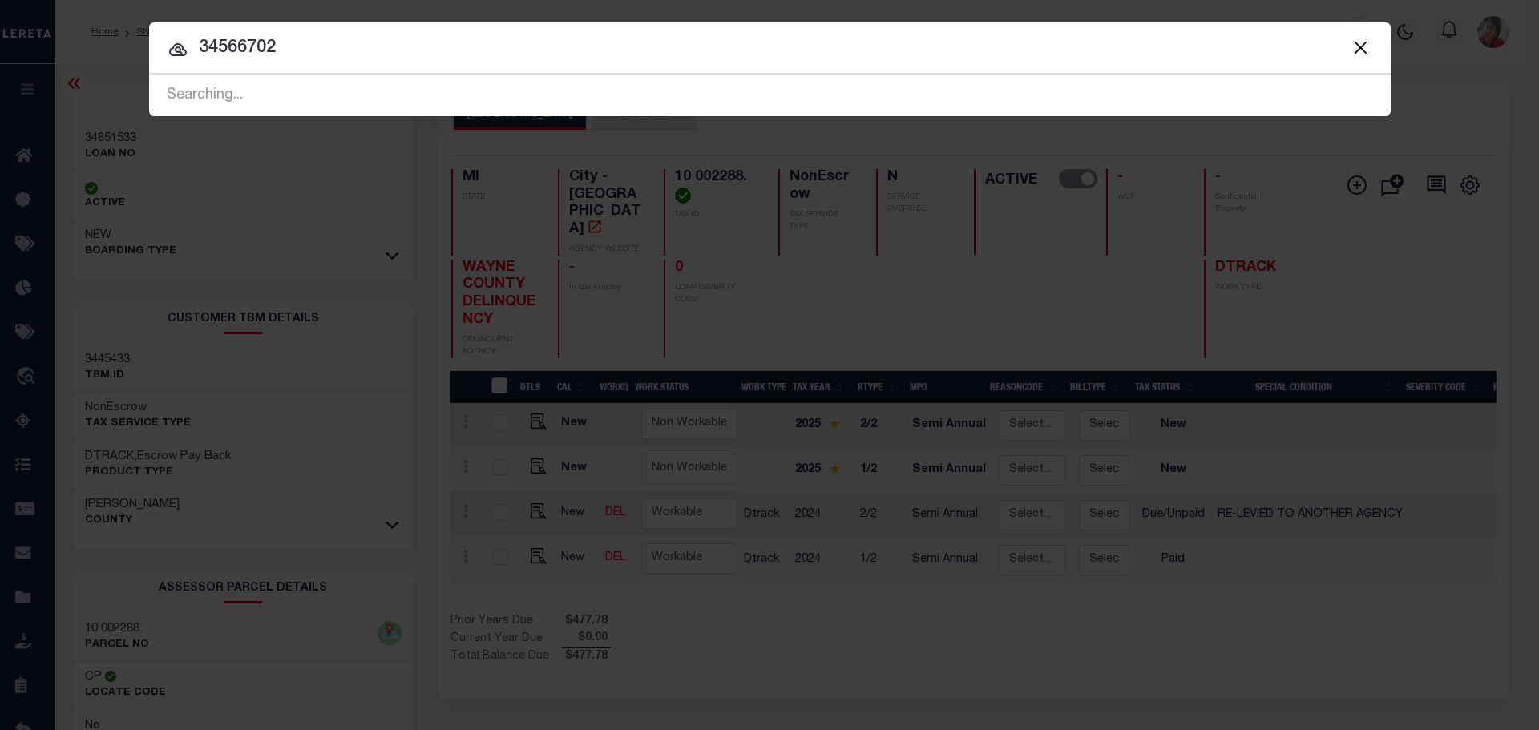
type input "34566702"
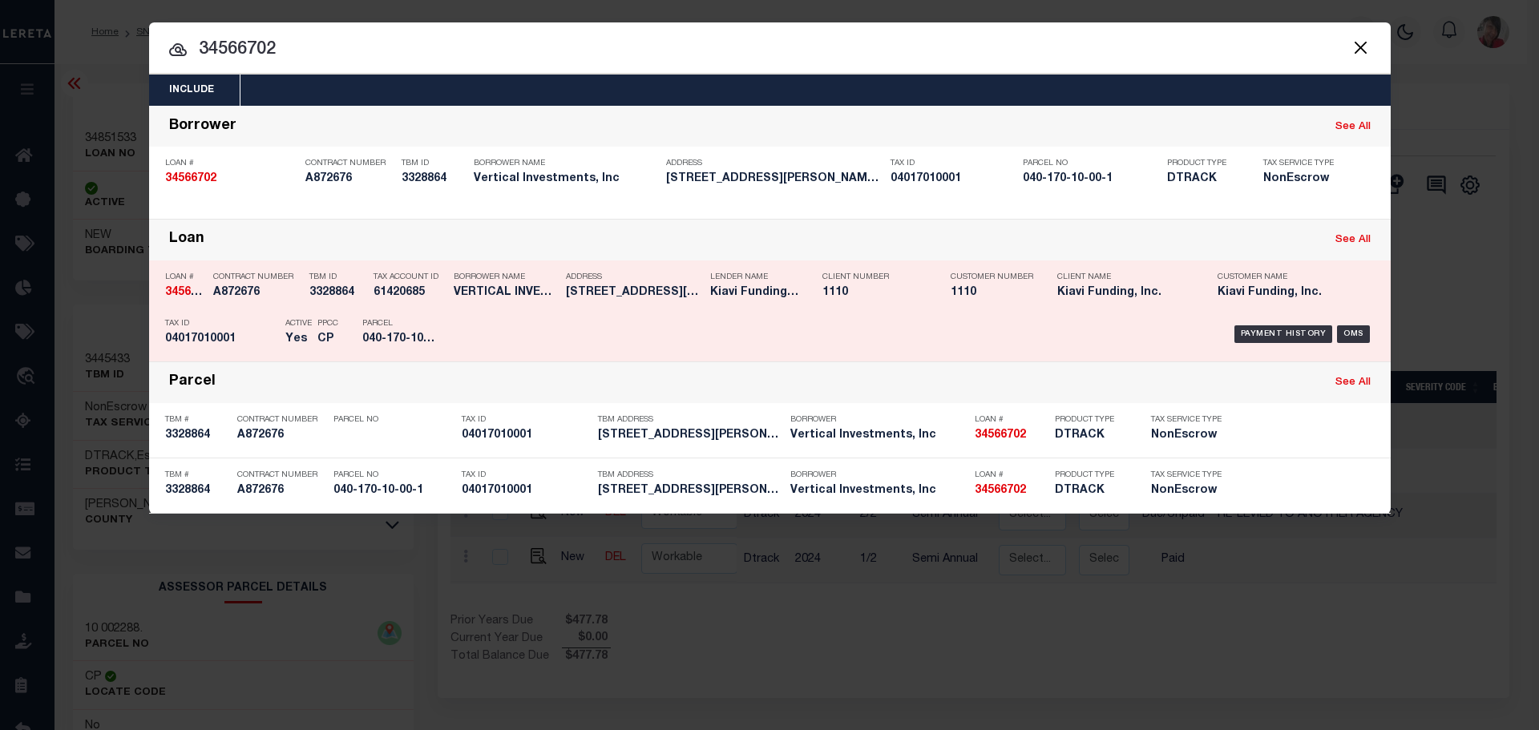
click at [465, 333] on div "Payment History OMS" at bounding box center [917, 334] width 916 height 46
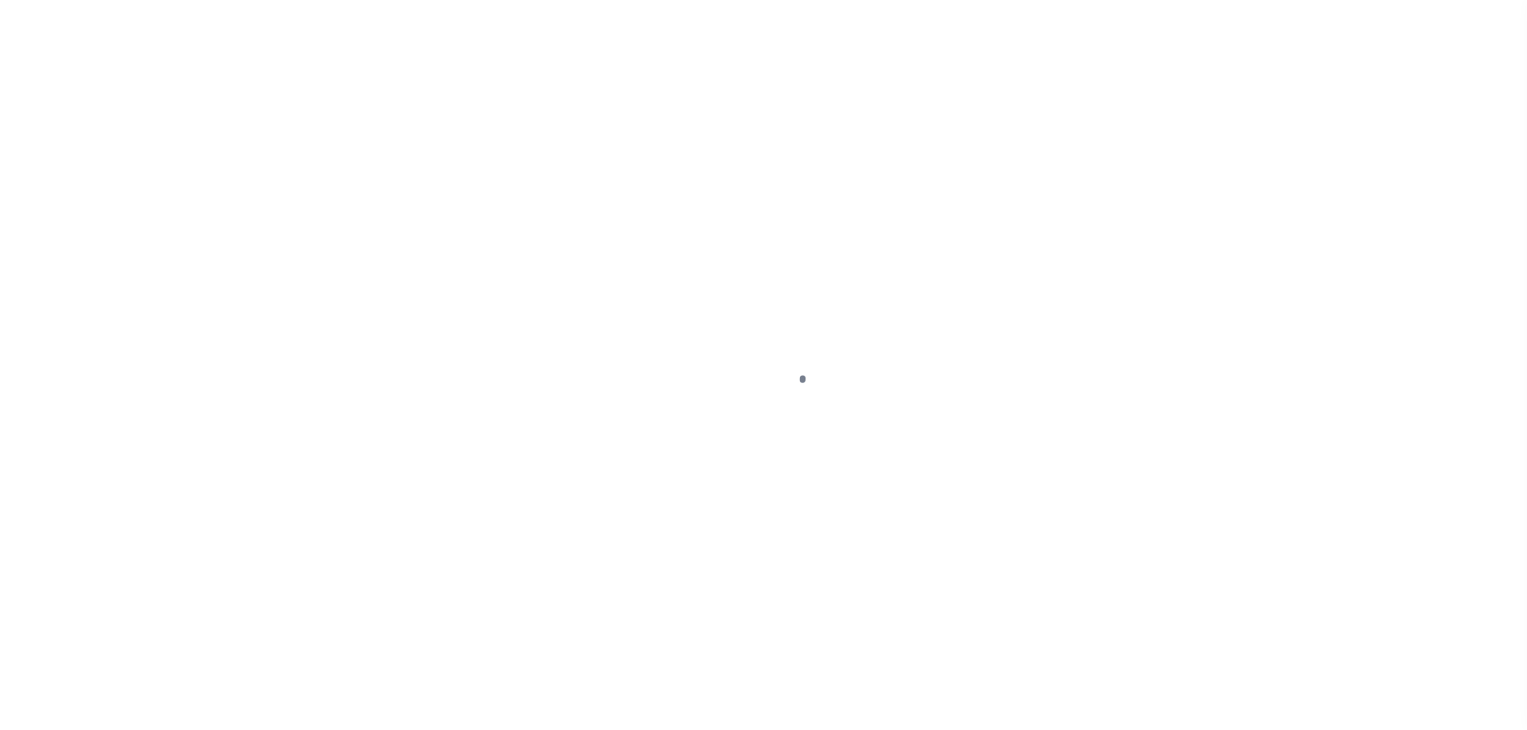
select select "DUE"
select select "31"
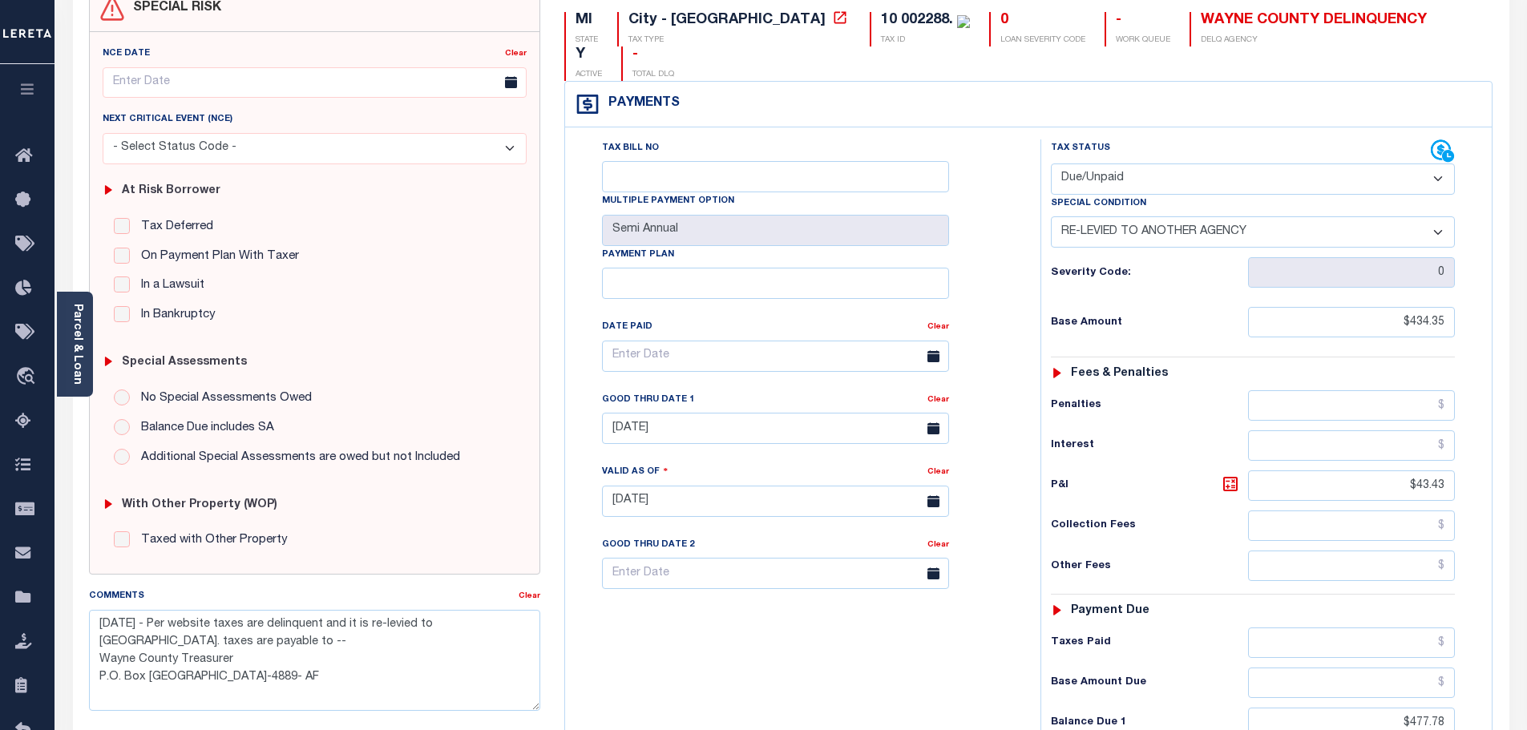
scroll to position [80, 0]
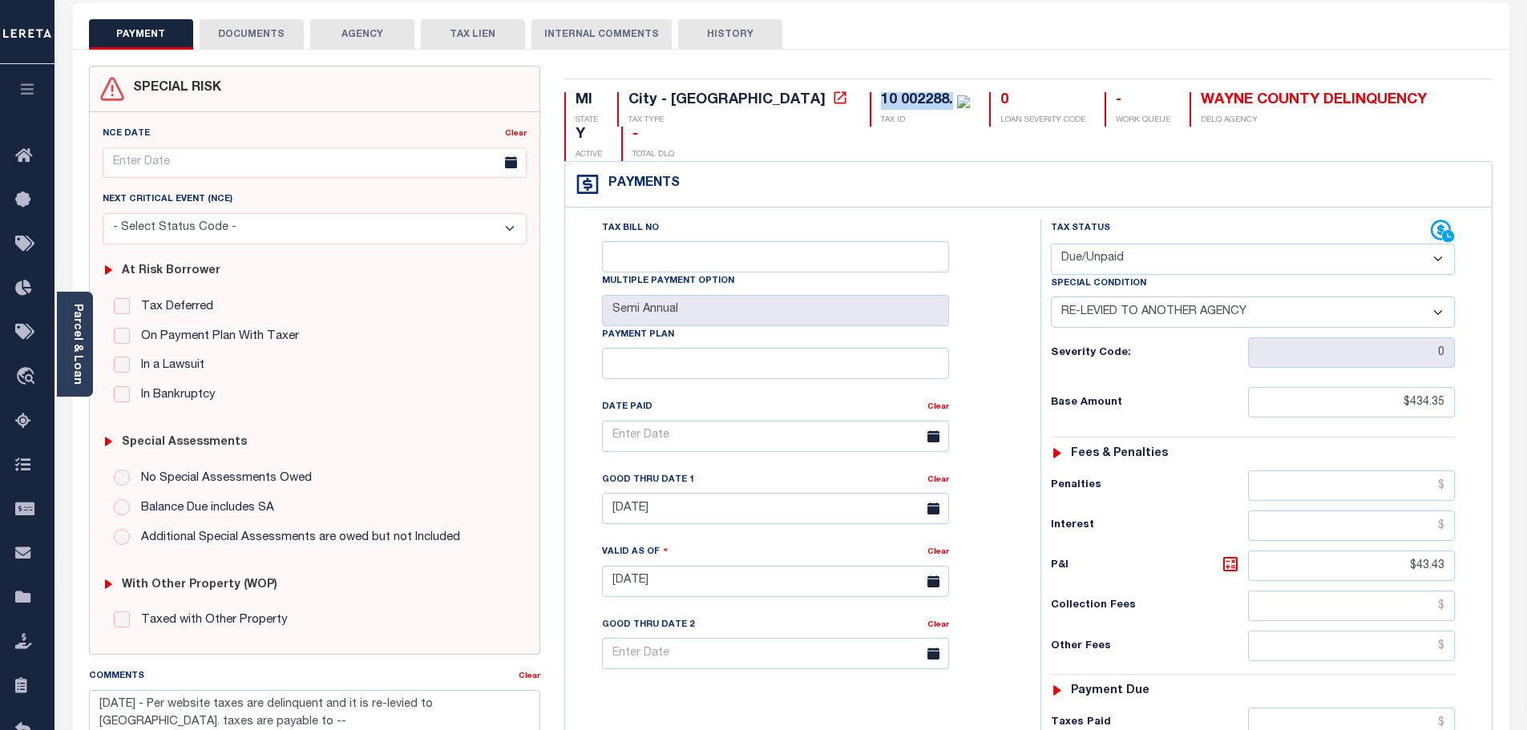
drag, startPoint x: 815, startPoint y: 101, endPoint x: 756, endPoint y: 103, distance: 59.3
click at [744, 91] on div "MI STATE City - MI TAX TYPE 10 002288. TAX ID 0 LOAN SEVERITY CODE - WORK QUEUE…" at bounding box center [1028, 580] width 952 height 1029
copy div "10 002288."
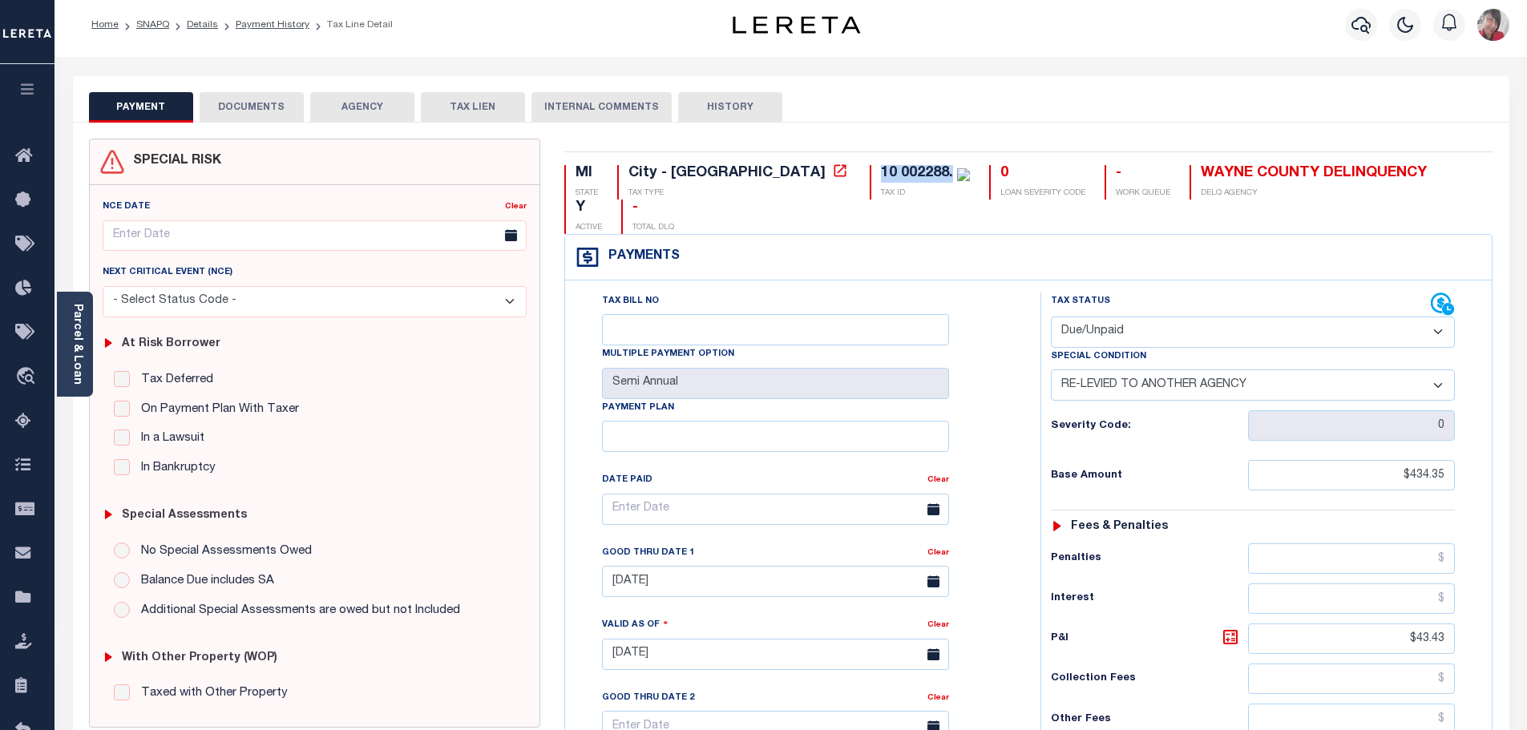
scroll to position [0, 0]
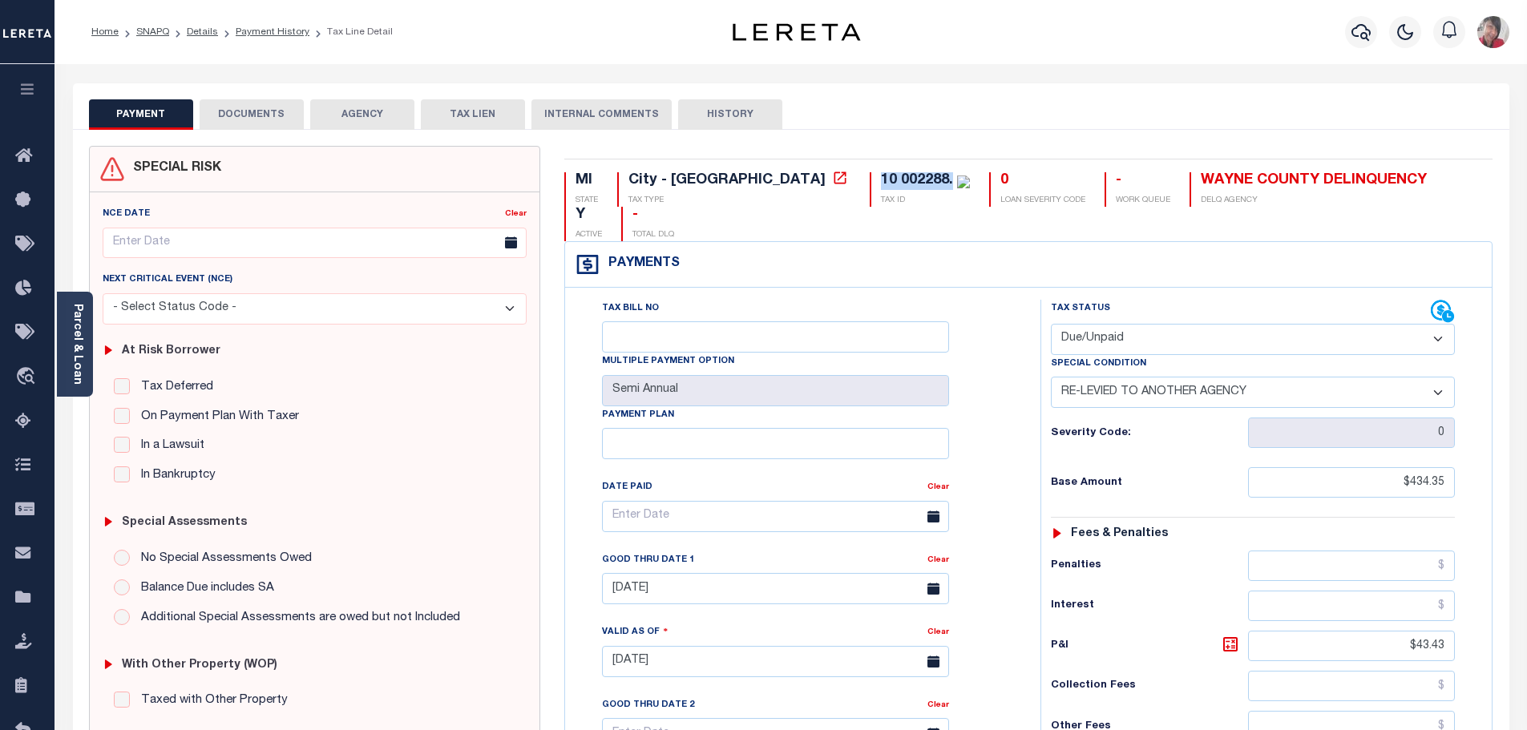
click at [260, 116] on button "DOCUMENTS" at bounding box center [252, 114] width 104 height 30
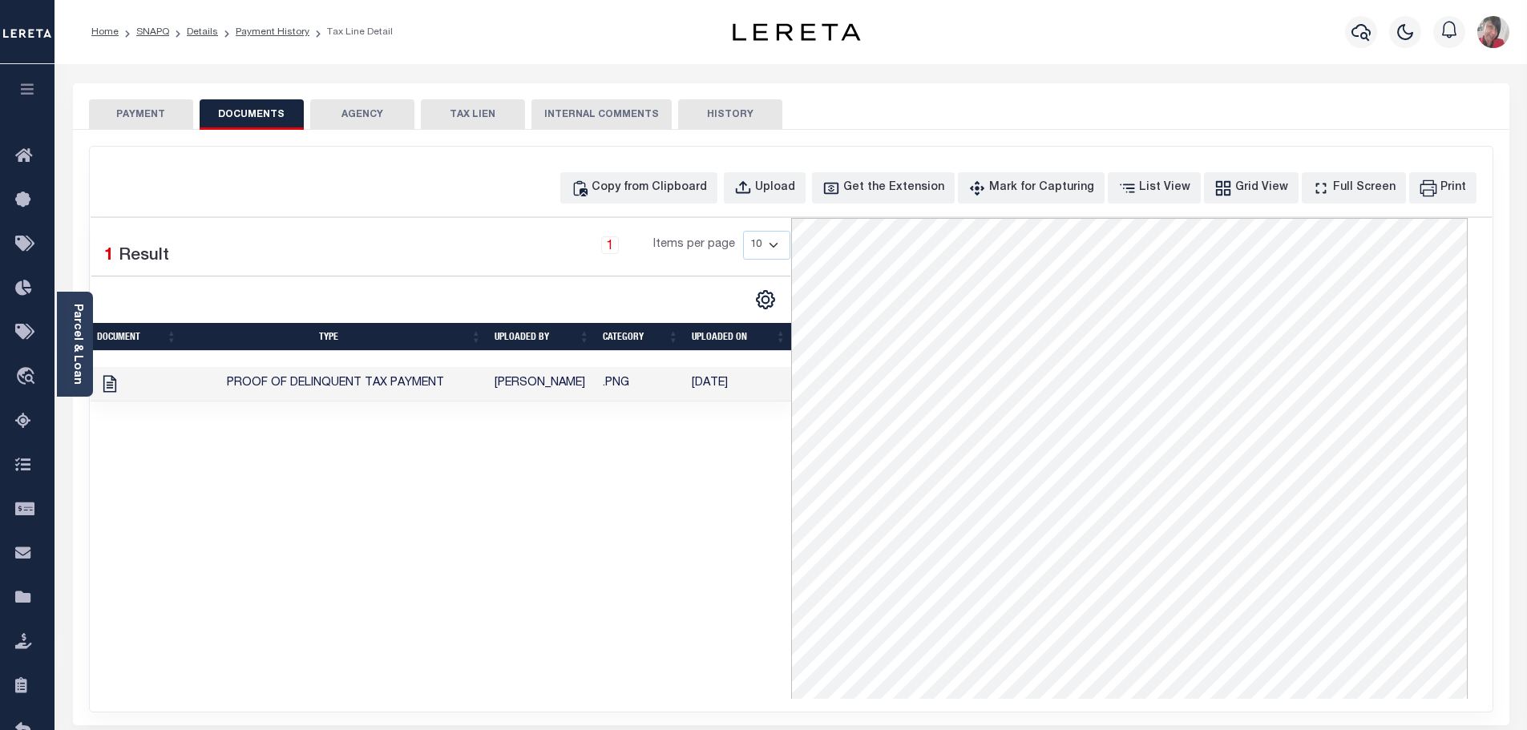
click at [131, 113] on button "PAYMENT" at bounding box center [141, 114] width 104 height 30
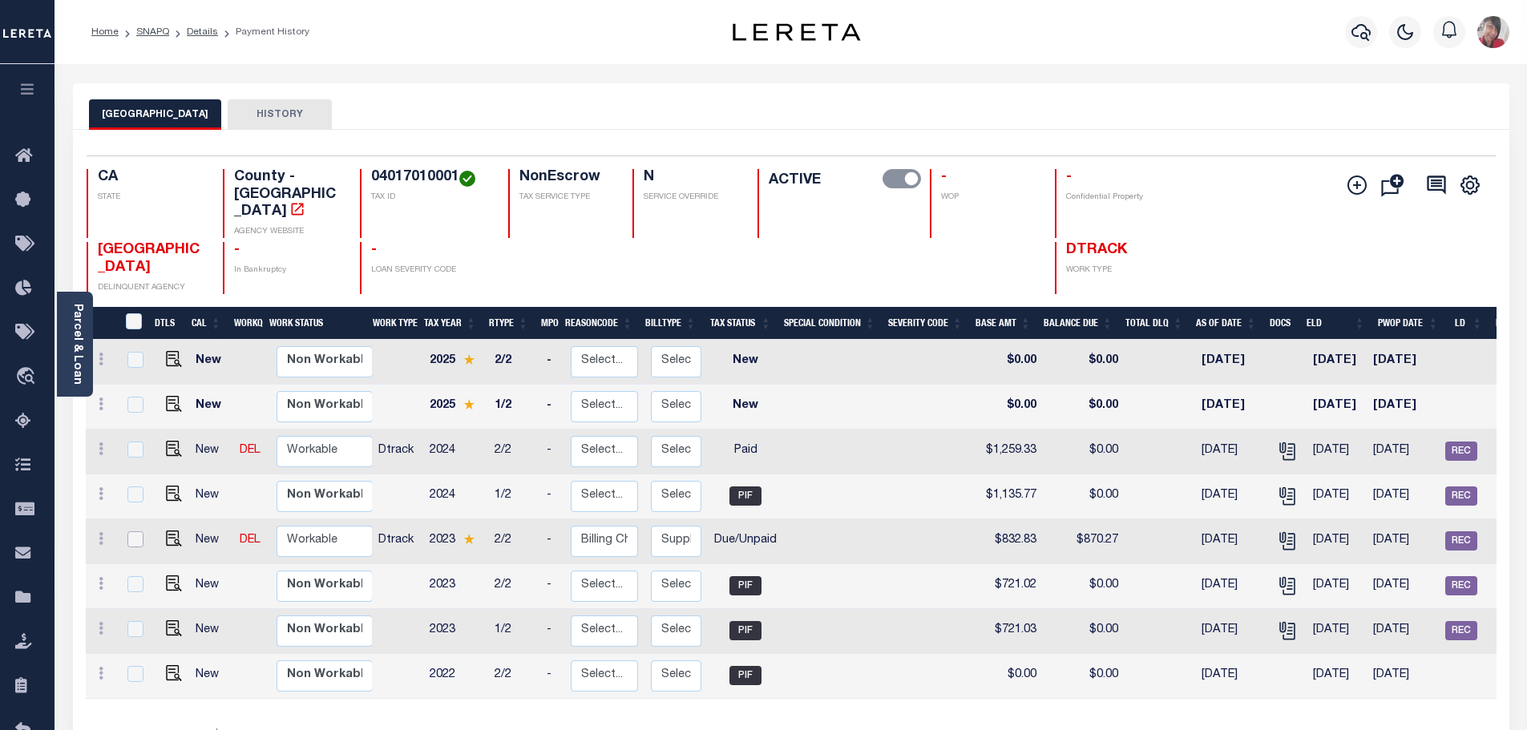
click at [134, 532] on input "checkbox" at bounding box center [135, 540] width 16 height 16
checkbox input "true"
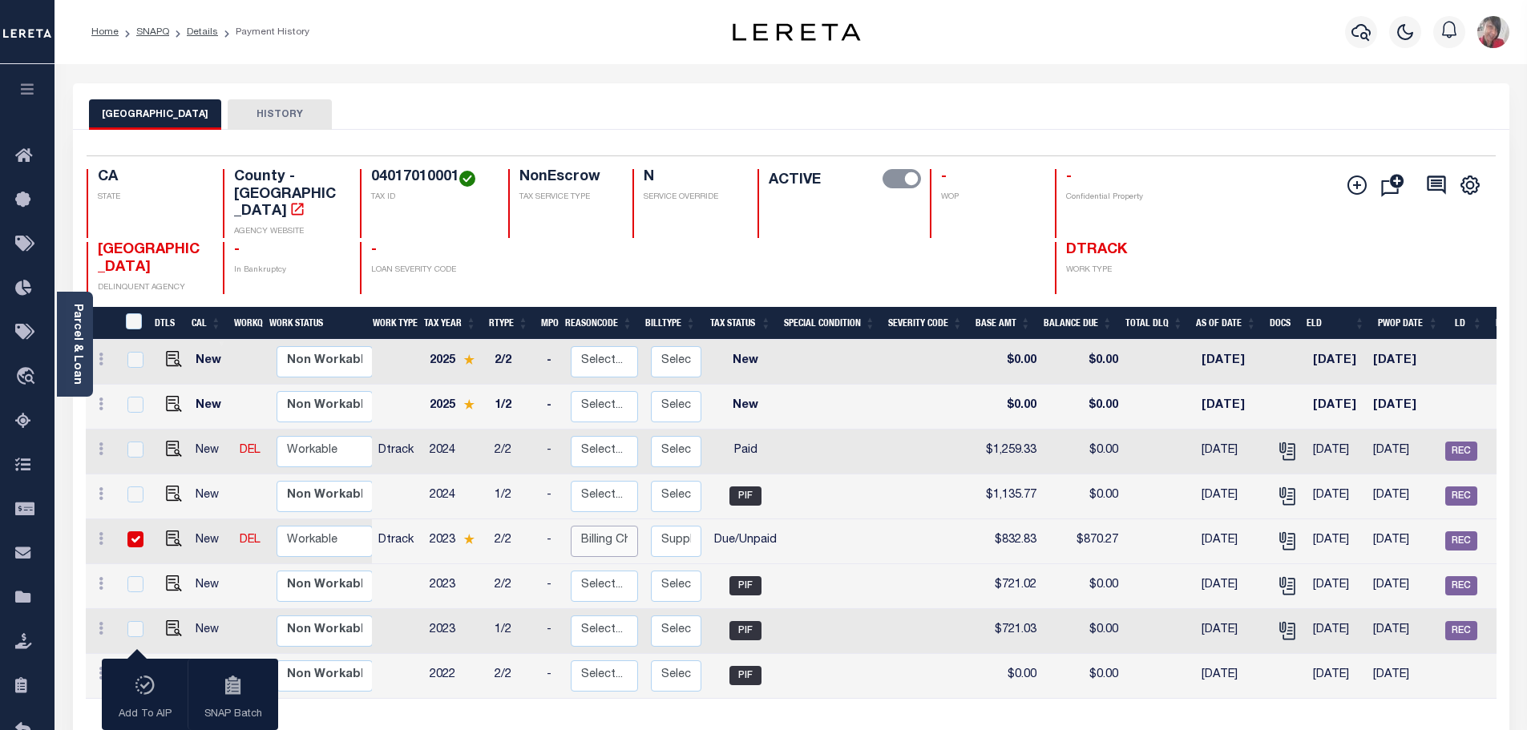
click at [612, 526] on select "Select... Payment Reversal Taxable Value Change Assessment Change Occupancy Tax…" at bounding box center [604, 541] width 67 height 31
checkbox input "false"
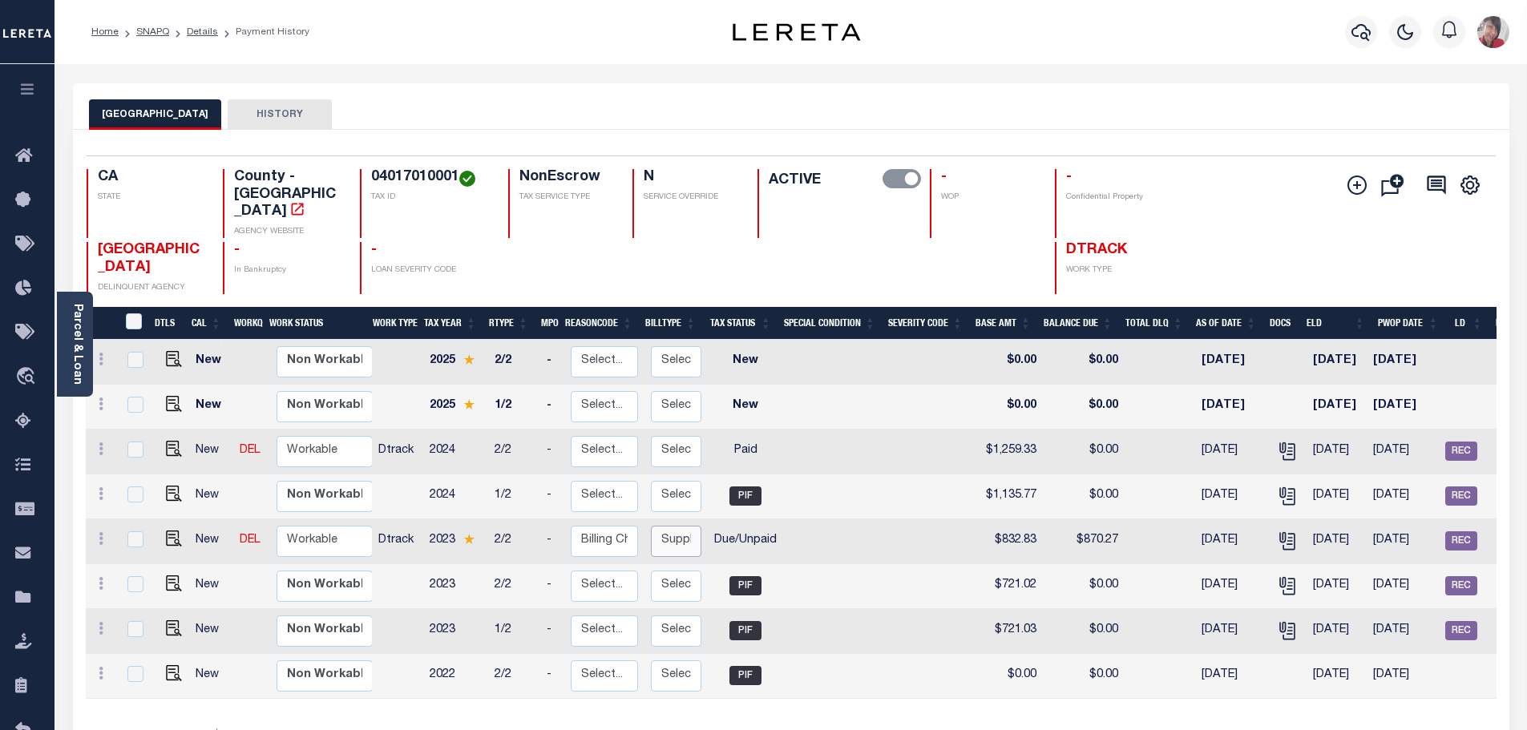
click at [676, 526] on select "Select... Regular Delinquent Supplemental Corrected/Adjusted Bill - Re-Report C…" at bounding box center [676, 541] width 51 height 31
checkbox input "true"
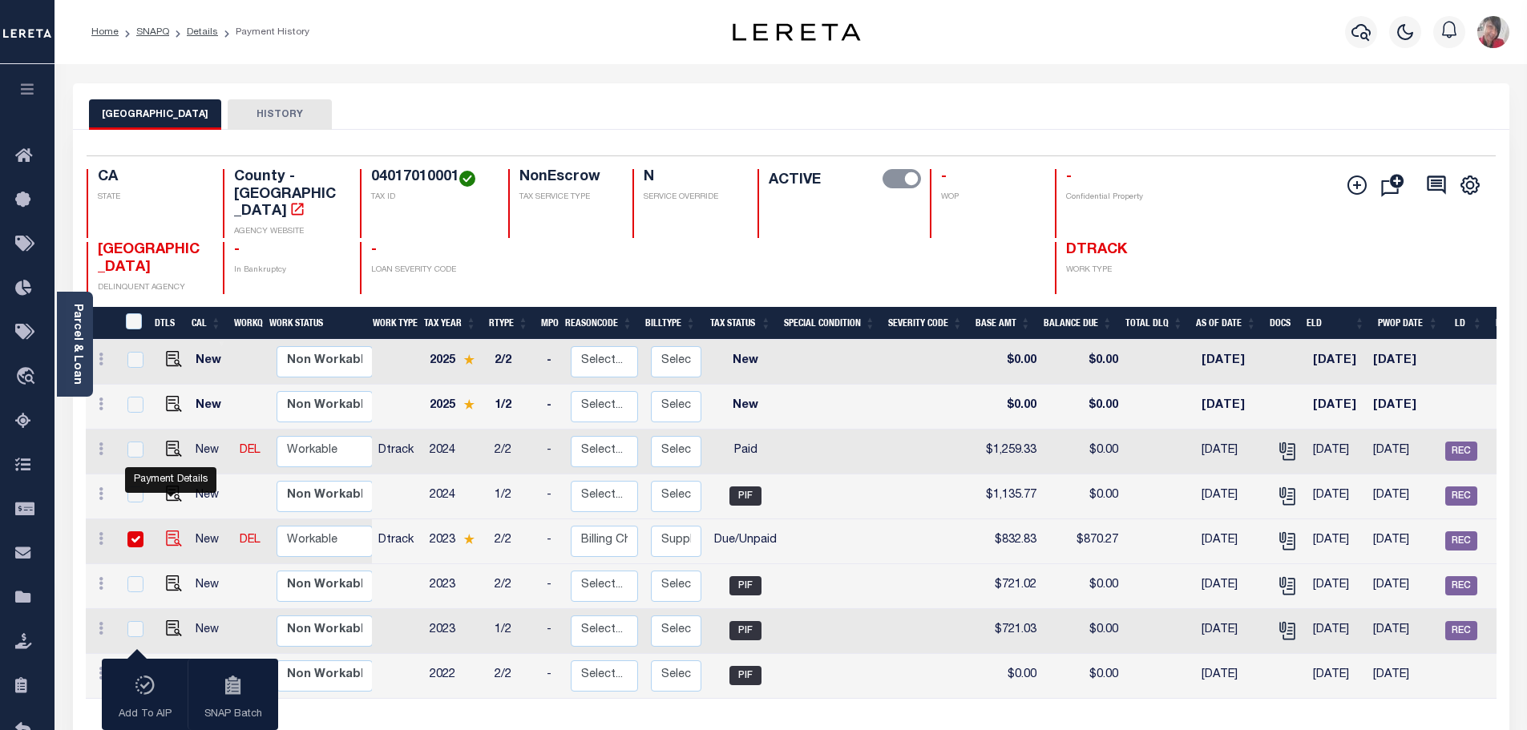
click at [171, 531] on img "" at bounding box center [174, 539] width 16 height 16
checkbox input "false"
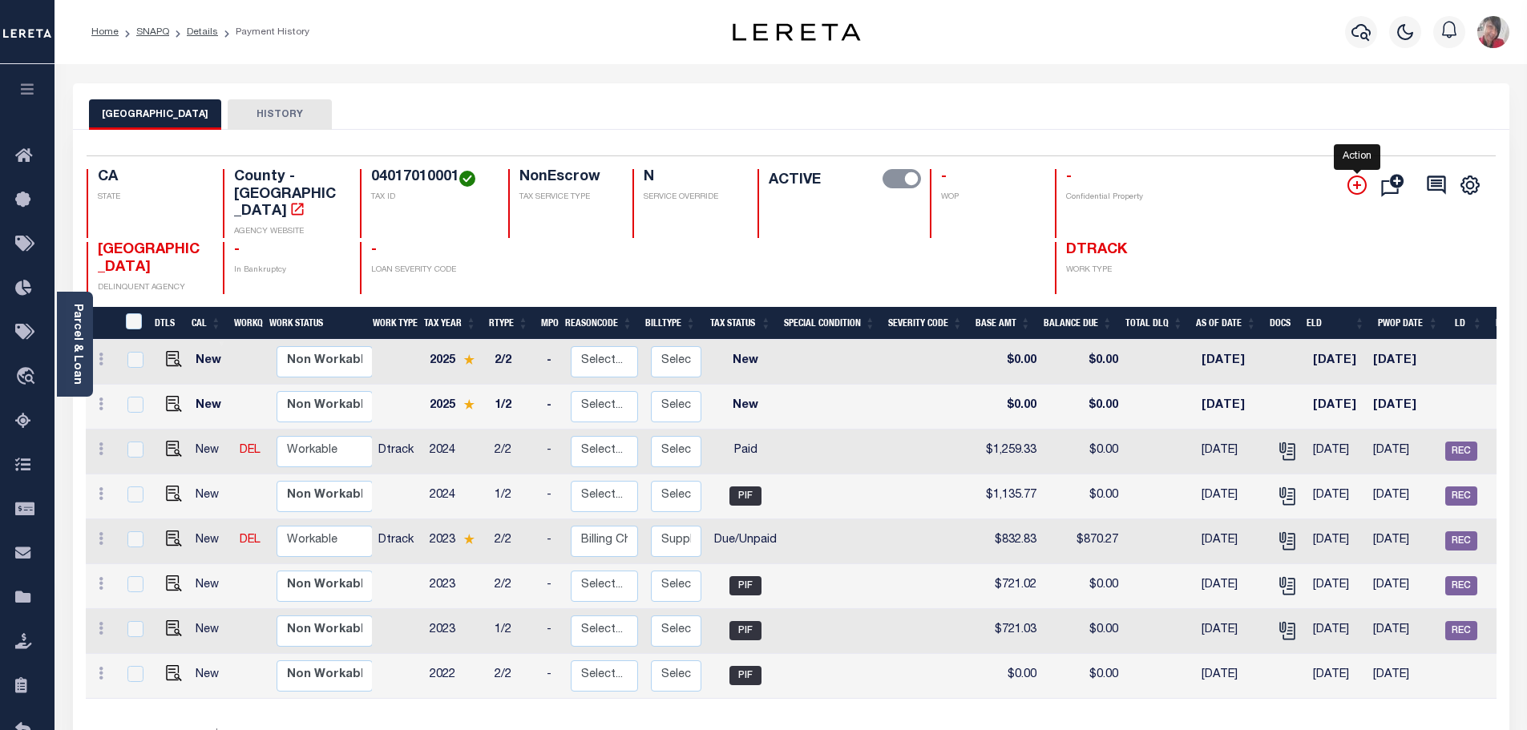
click at [1356, 189] on icon "" at bounding box center [1357, 185] width 19 height 19
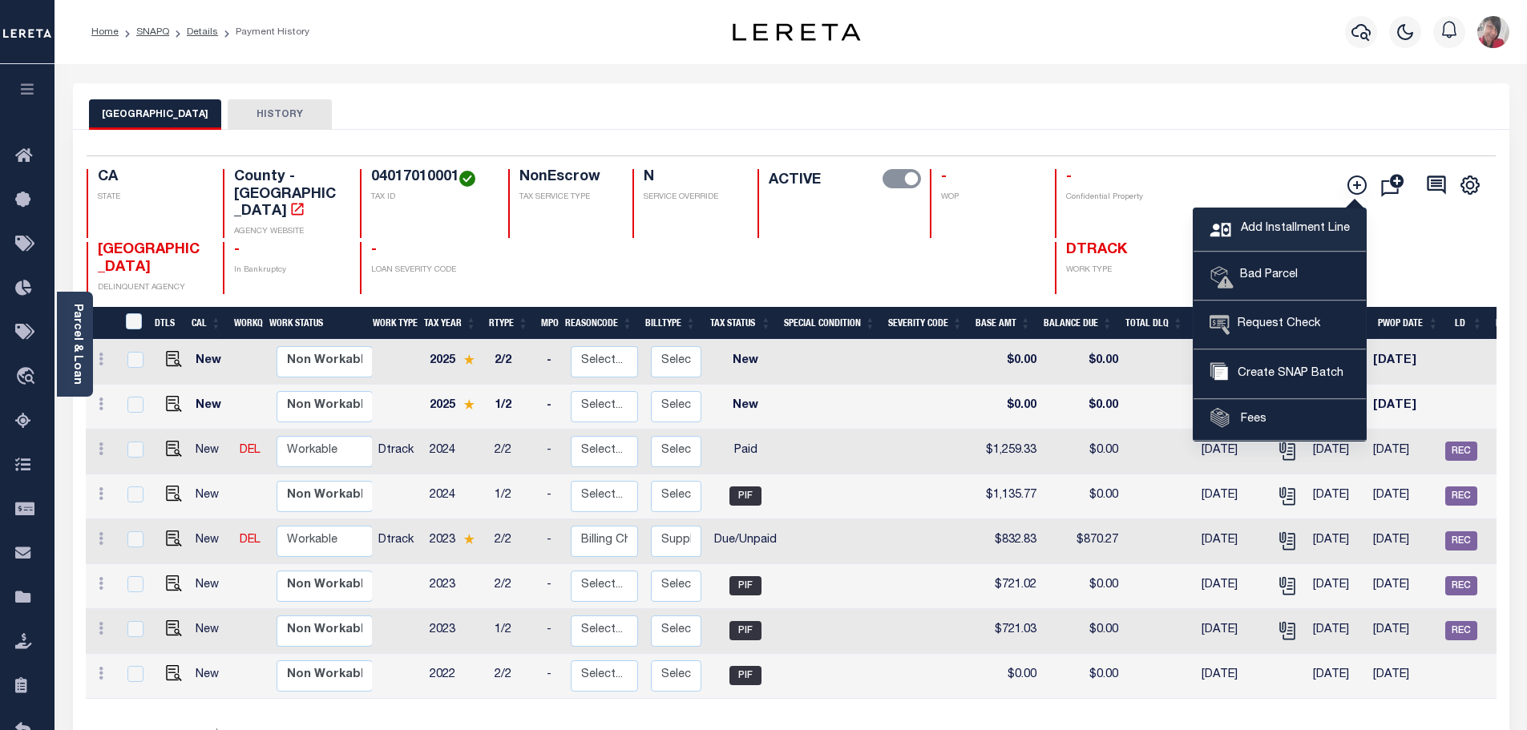
click at [1304, 230] on span "Add Installment Line" at bounding box center [1293, 229] width 113 height 18
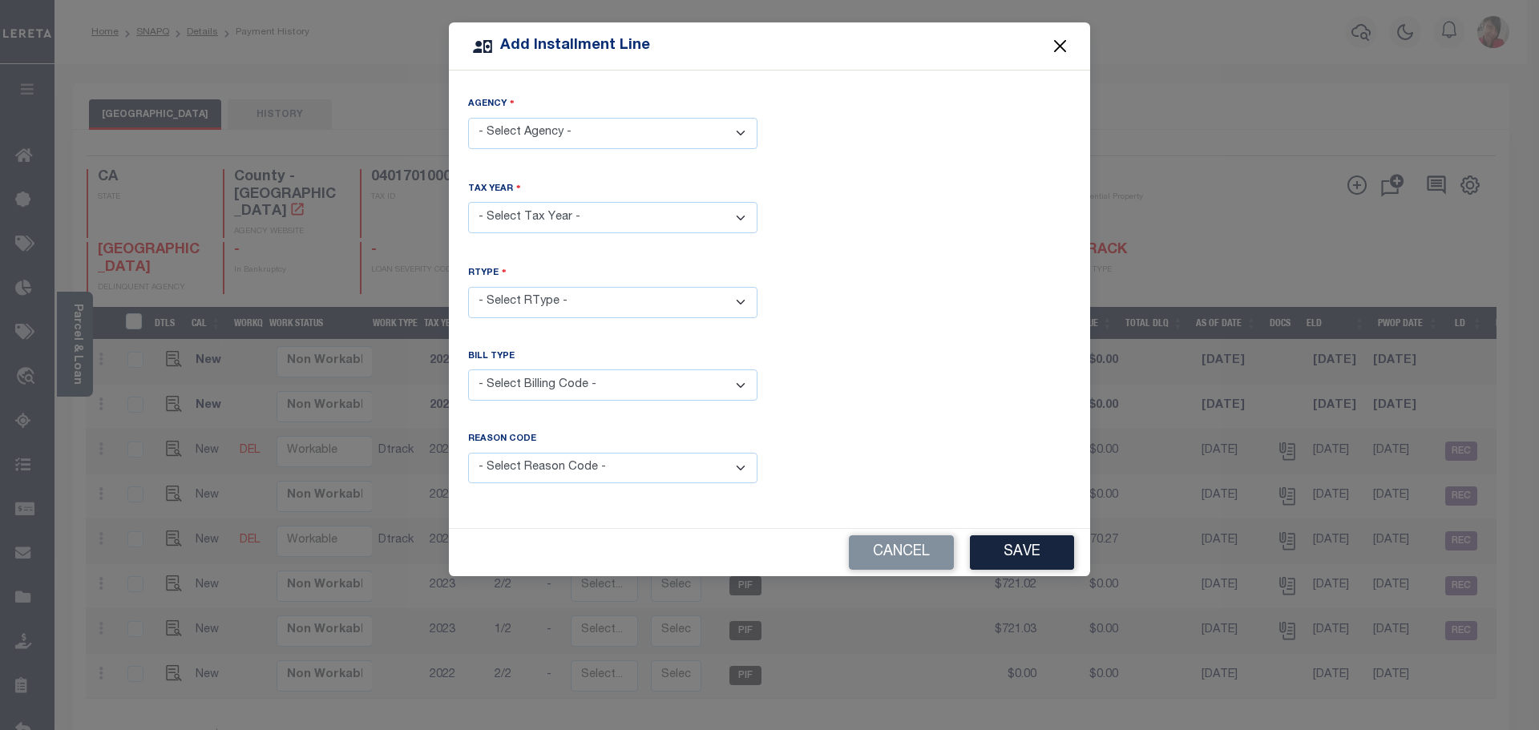
click at [1065, 41] on button "Close" at bounding box center [1060, 46] width 21 height 21
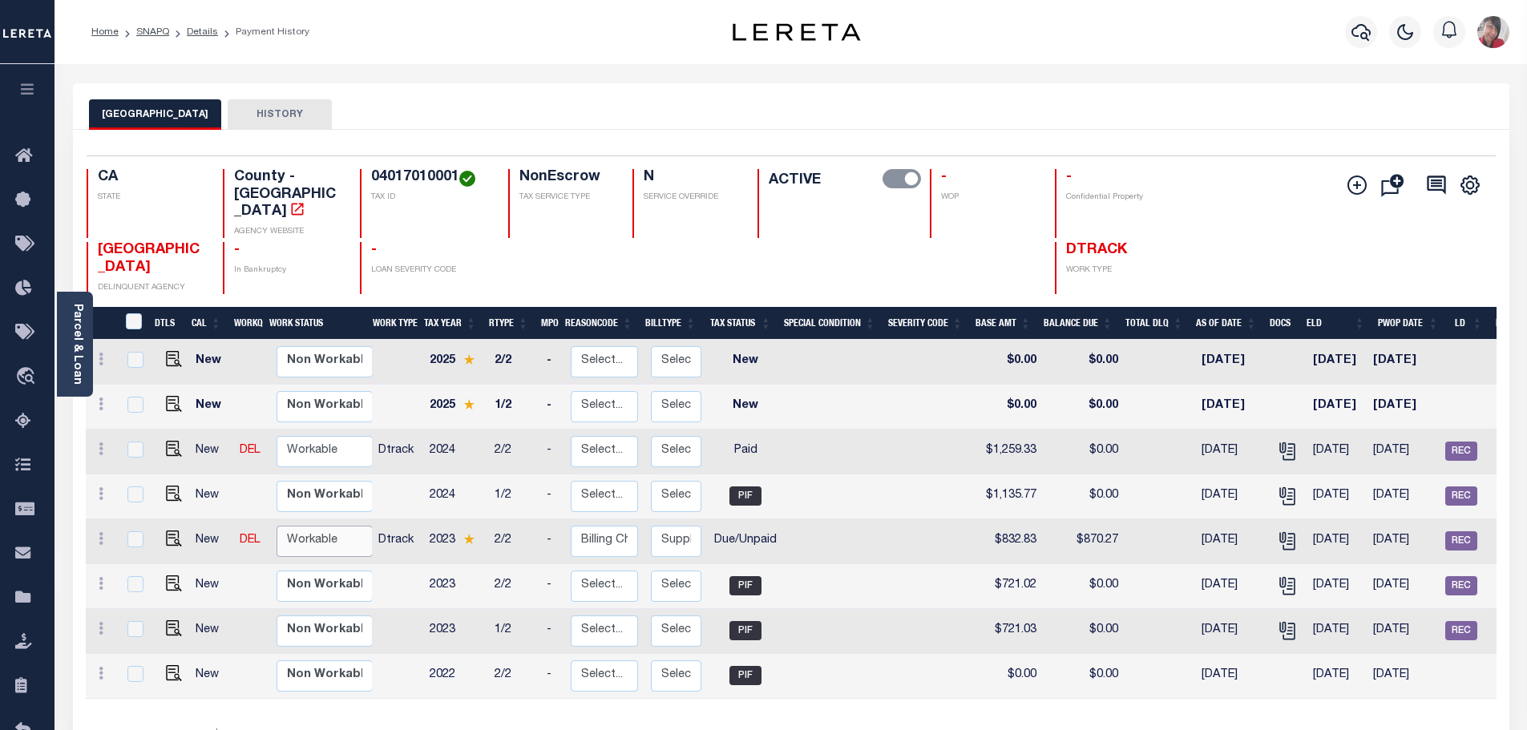
click at [332, 526] on select "Non Workable Workable" at bounding box center [325, 541] width 96 height 31
checkbox input "true"
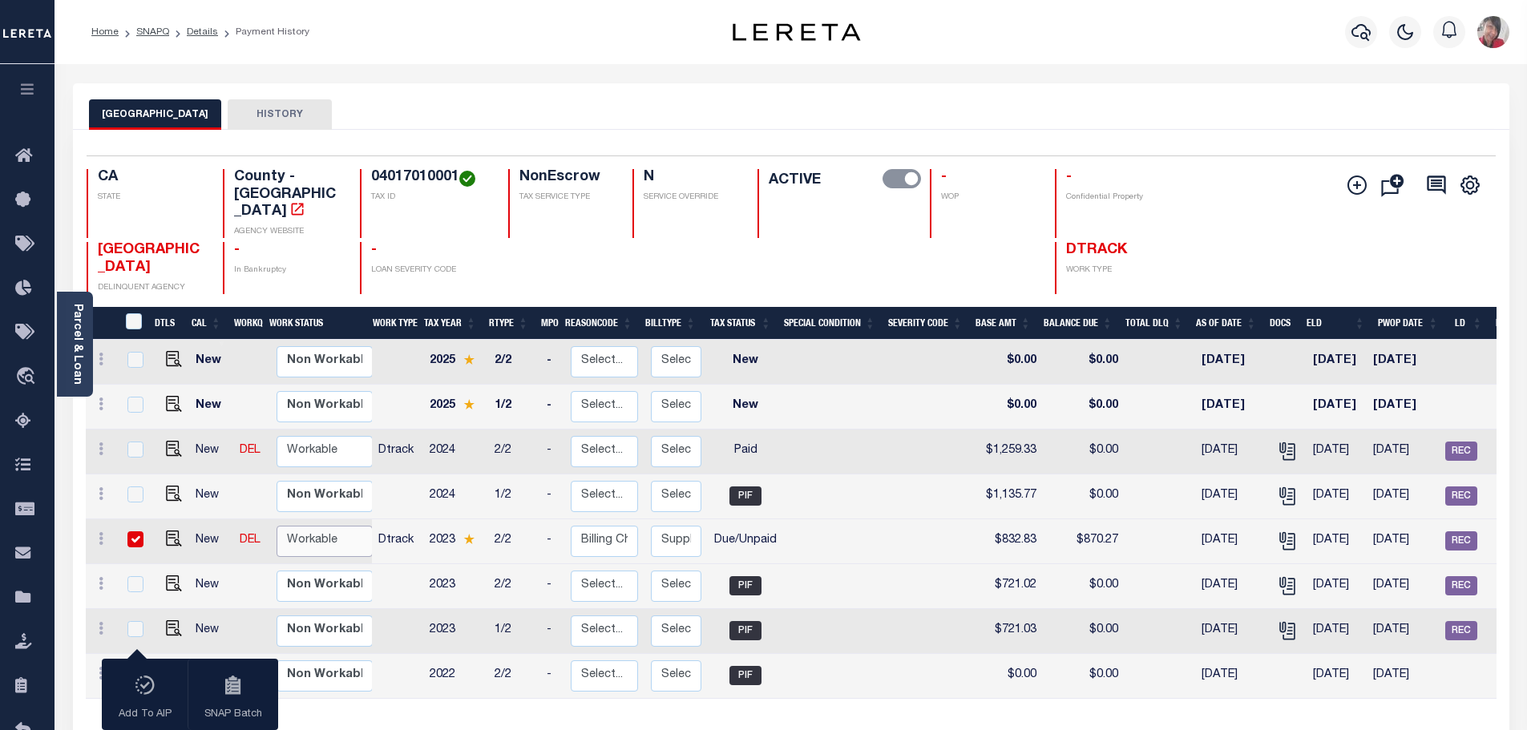
select select "true"
click at [277, 526] on select "Non Workable Workable" at bounding box center [325, 541] width 96 height 31
checkbox input "false"
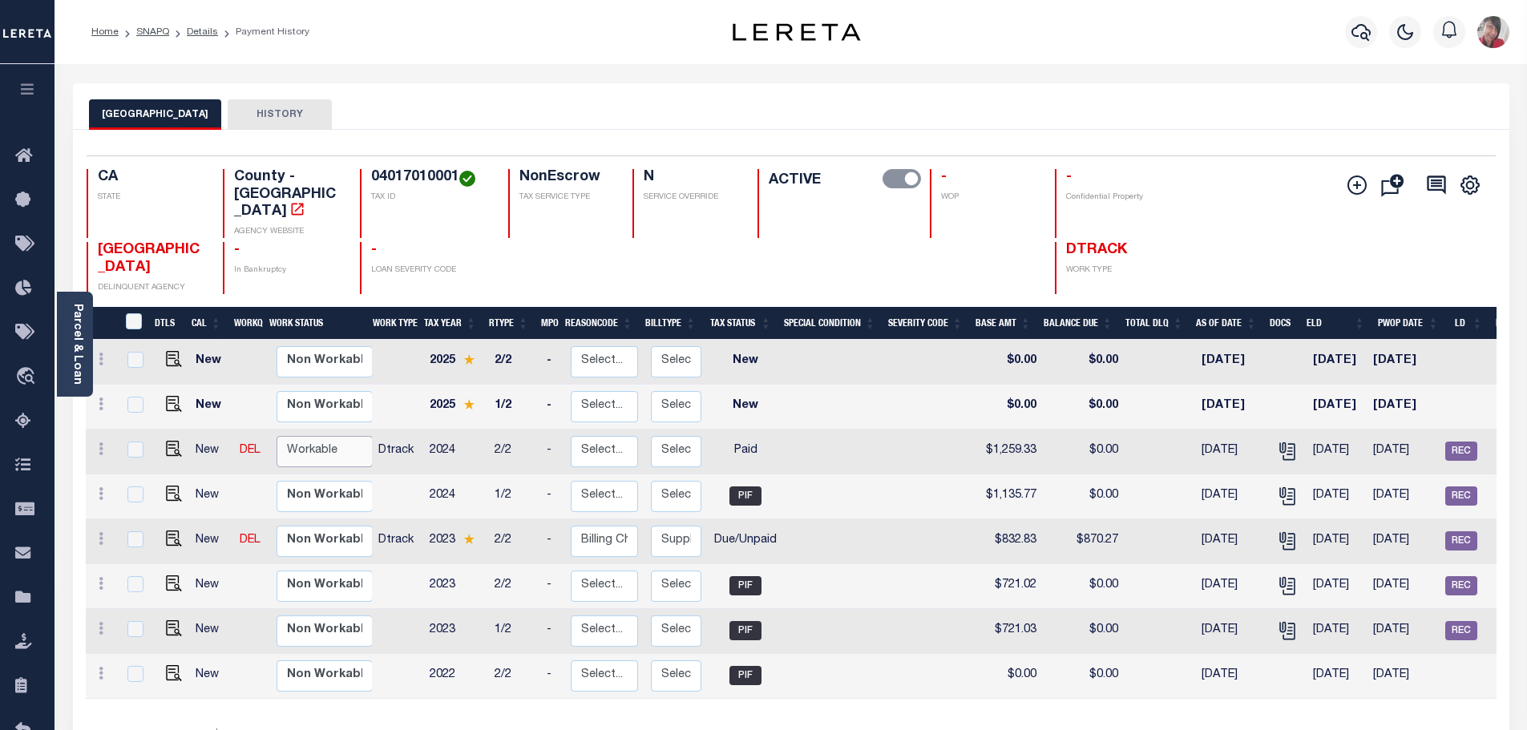
click at [309, 436] on select "Non Workable Workable" at bounding box center [325, 451] width 96 height 31
checkbox input "true"
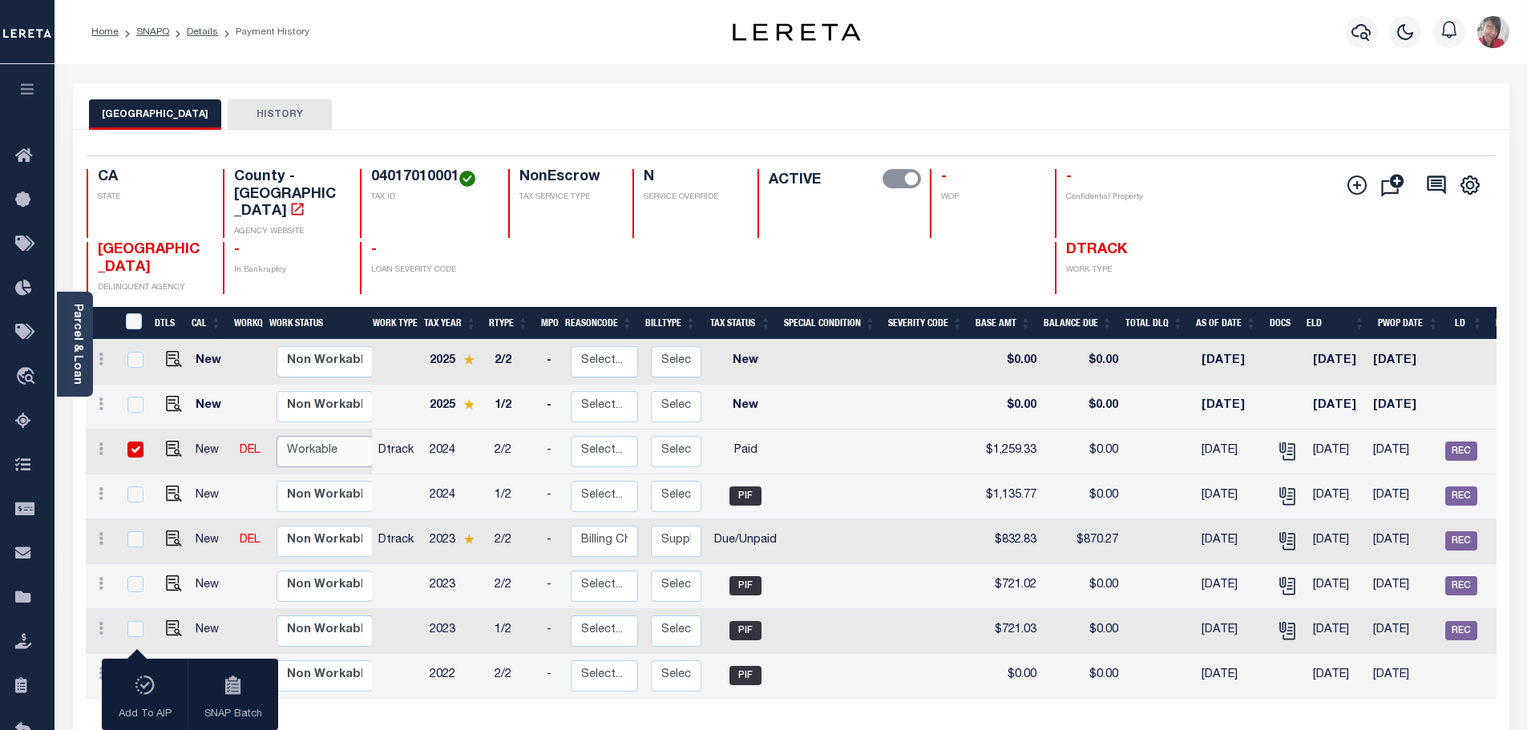
select select "true"
click at [277, 436] on select "Non Workable Workable" at bounding box center [325, 451] width 96 height 31
checkbox input "false"
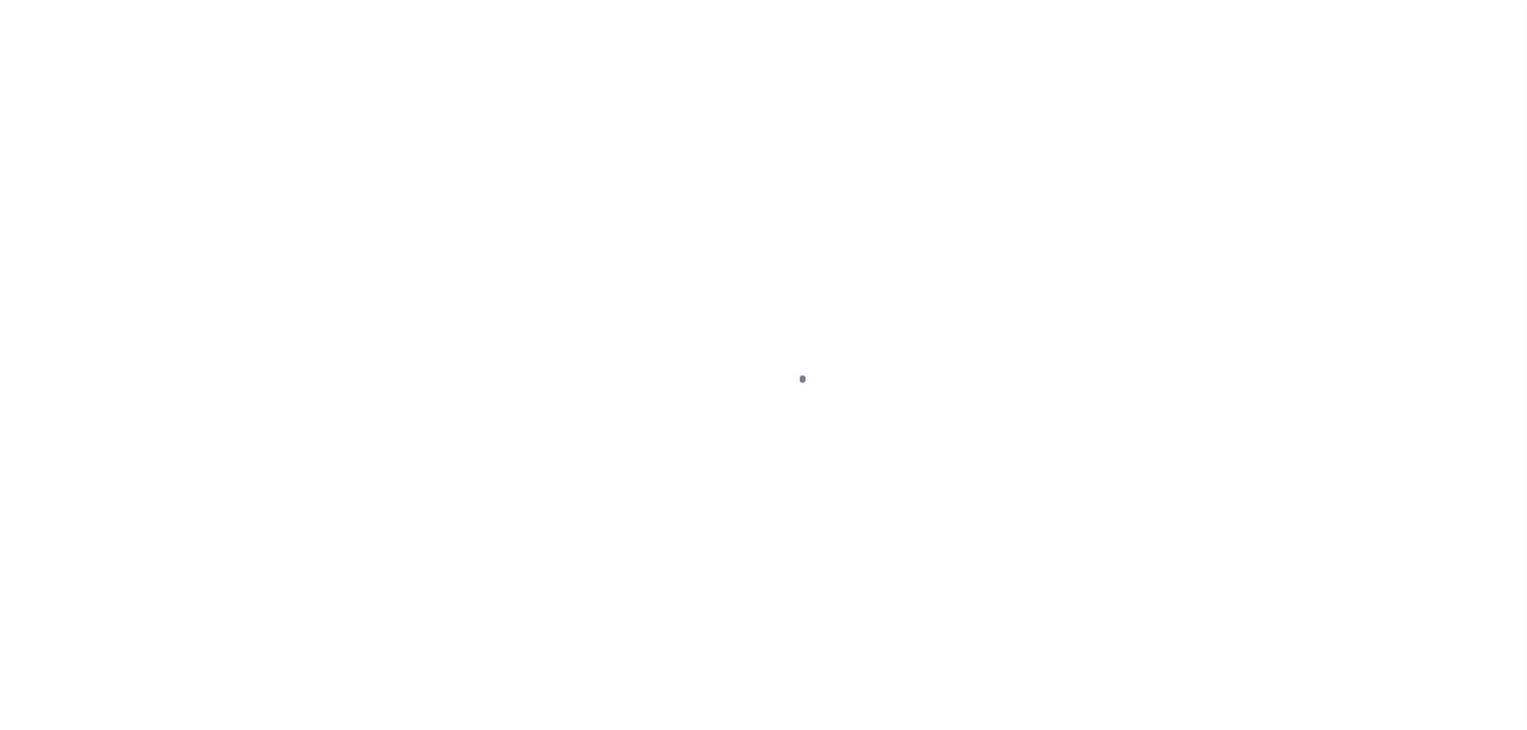
select select "DUE"
